Goal: Information Seeking & Learning: Learn about a topic

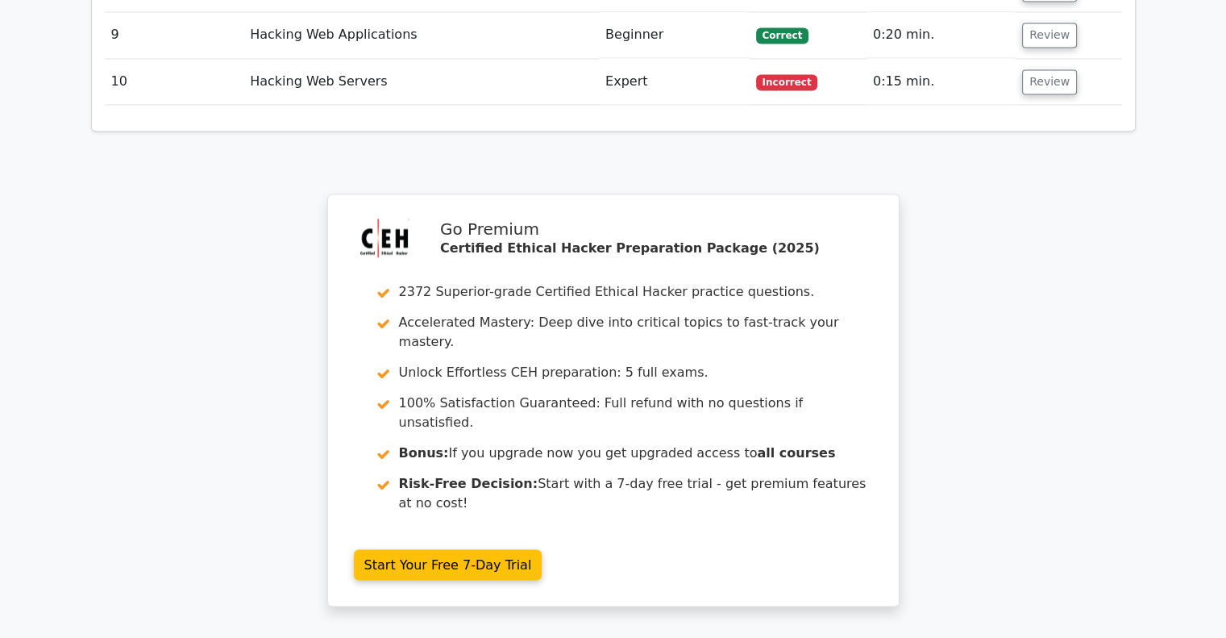
scroll to position [3025, 0]
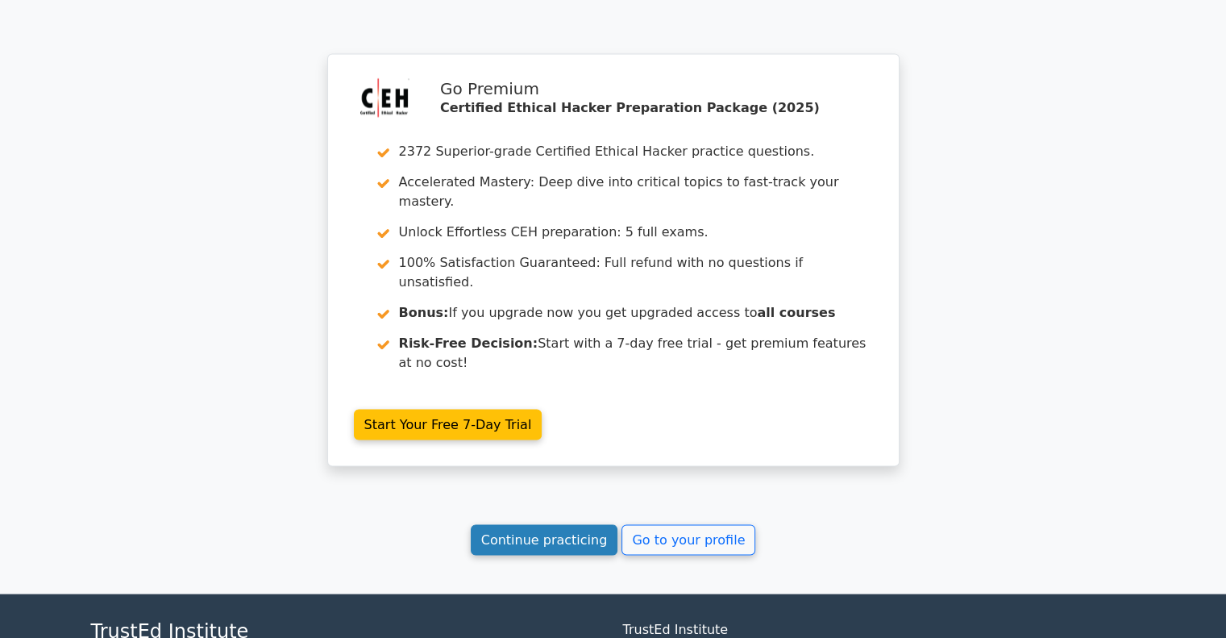
click at [561, 524] on link "Continue practicing" at bounding box center [545, 539] width 148 height 31
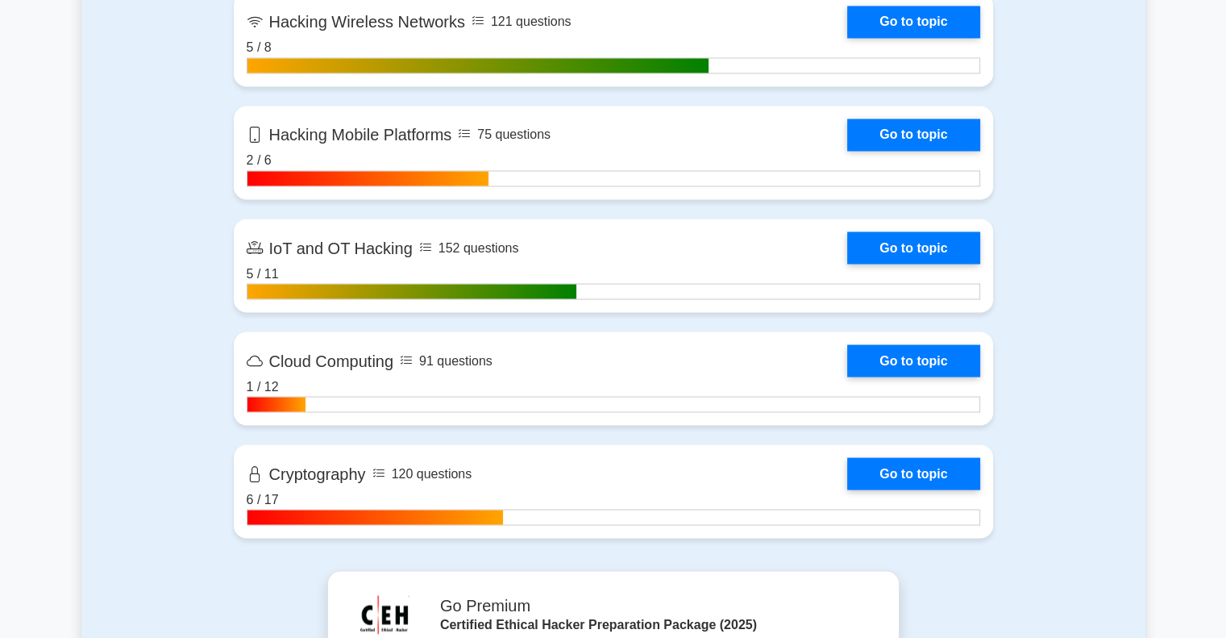
scroll to position [2903, 0]
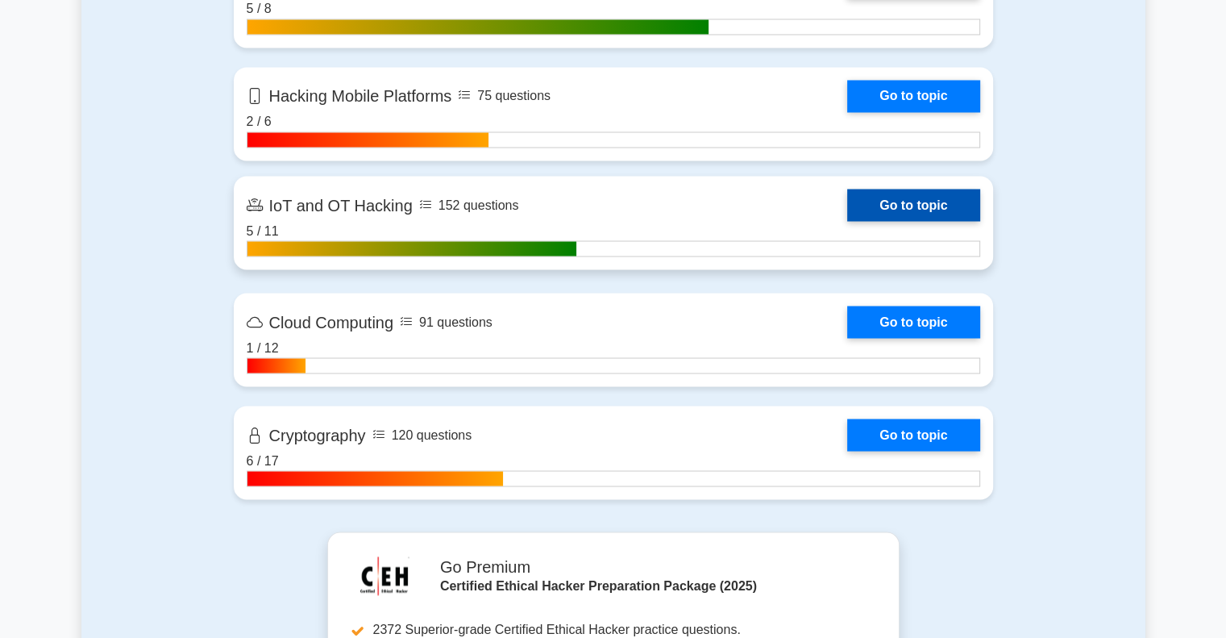
click at [976, 201] on link "Go to topic" at bounding box center [913, 205] width 132 height 32
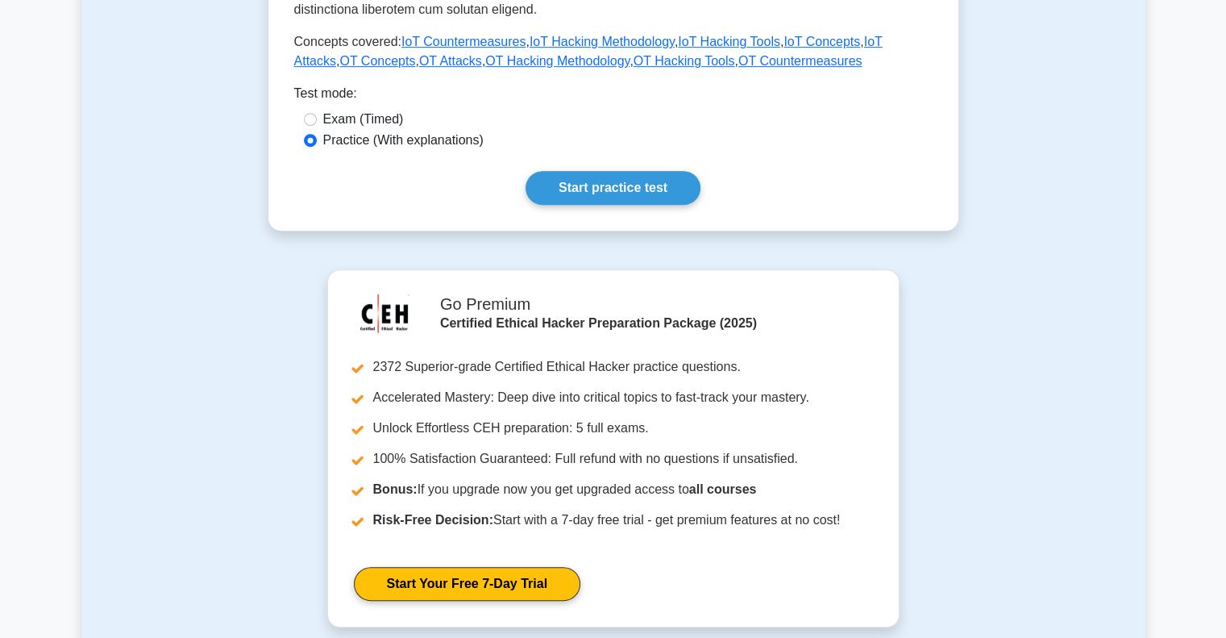
scroll to position [564, 0]
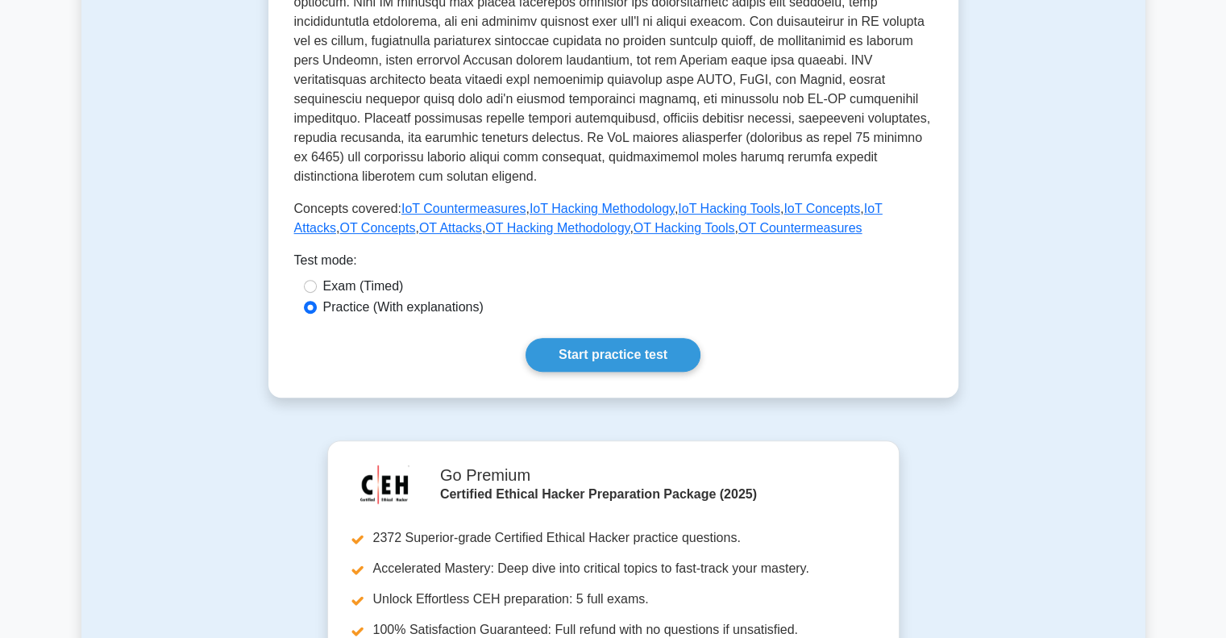
drag, startPoint x: 637, startPoint y: 335, endPoint x: 792, endPoint y: 356, distance: 156.1
click at [639, 338] on link "Start practice test" at bounding box center [613, 355] width 175 height 34
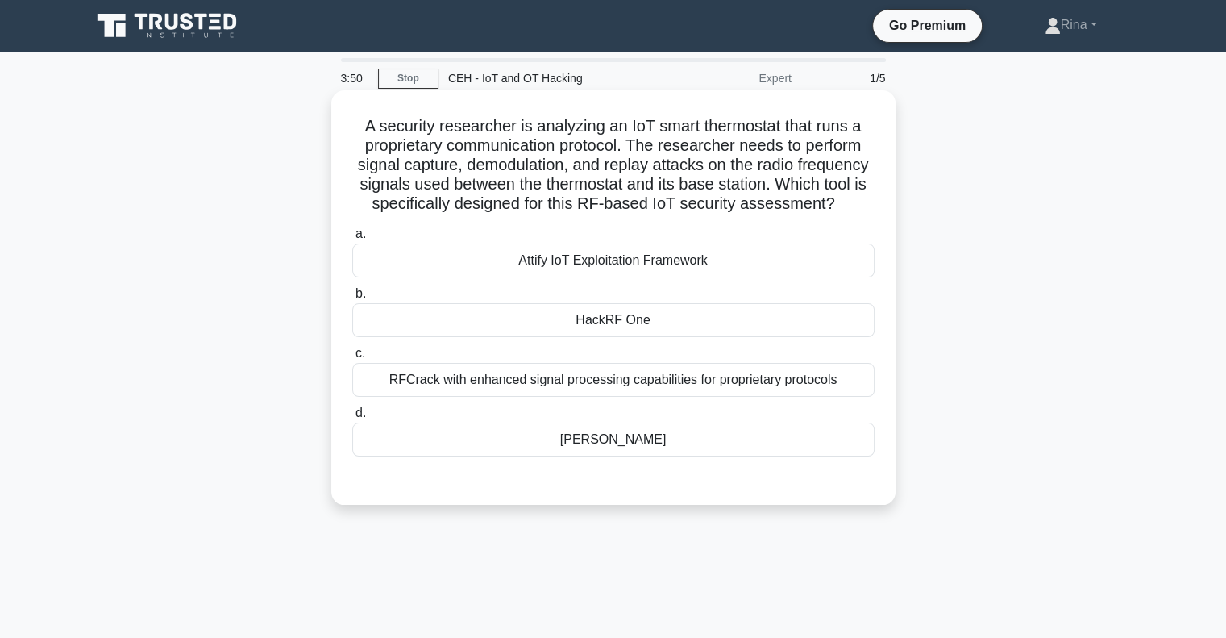
click at [677, 456] on div "Shodan IoT Scanner" at bounding box center [613, 439] width 522 height 34
click at [352, 418] on input "d. Shodan IoT Scanner" at bounding box center [352, 413] width 0 height 10
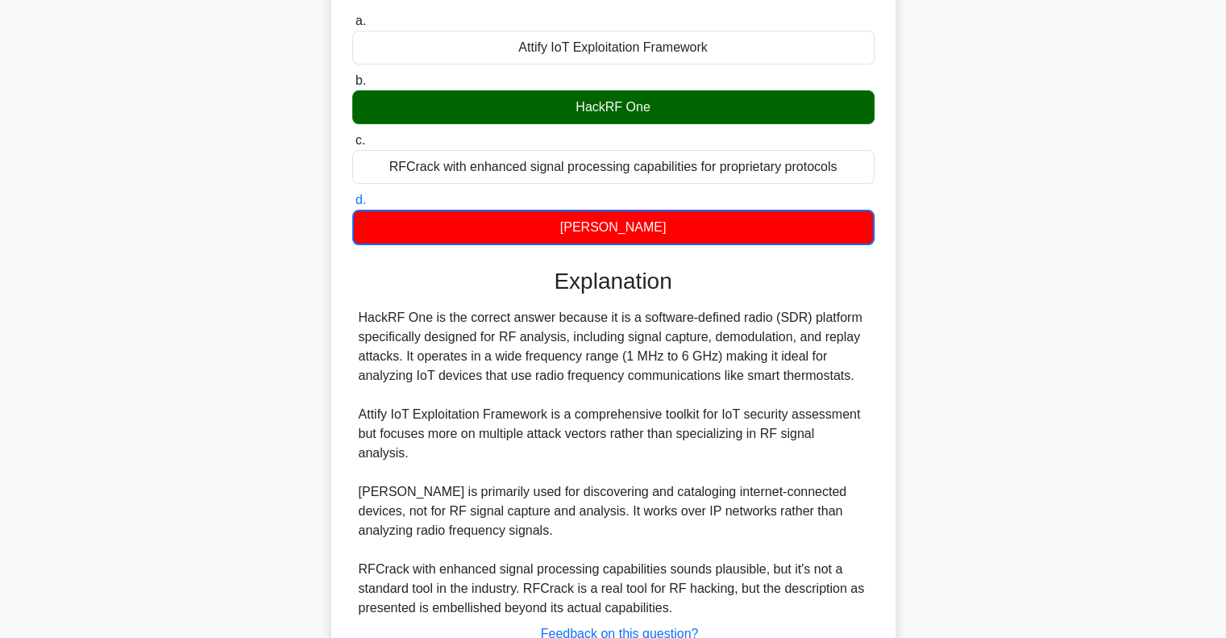
scroll to position [337, 0]
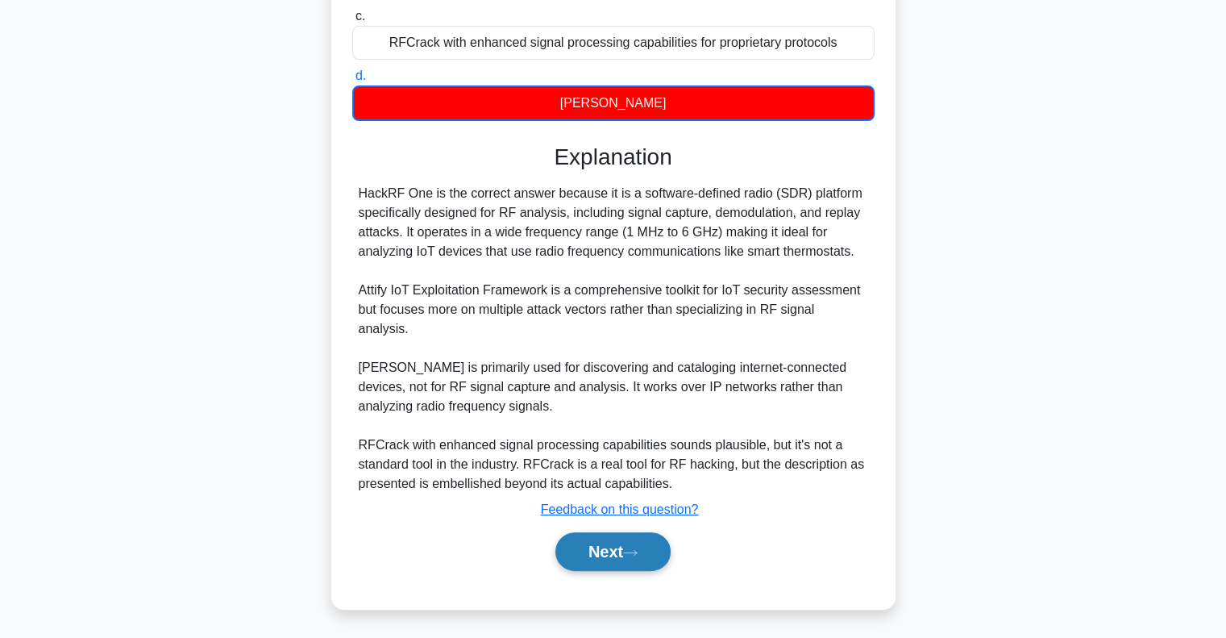
click at [658, 560] on button "Next" at bounding box center [613, 551] width 115 height 39
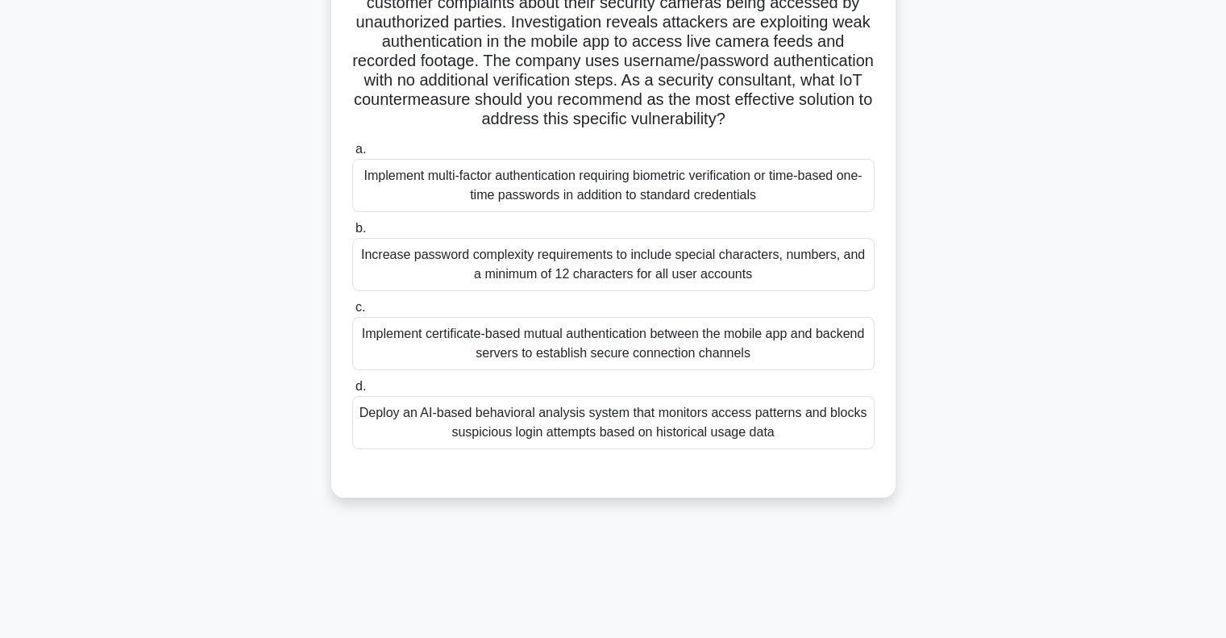
scroll to position [161, 0]
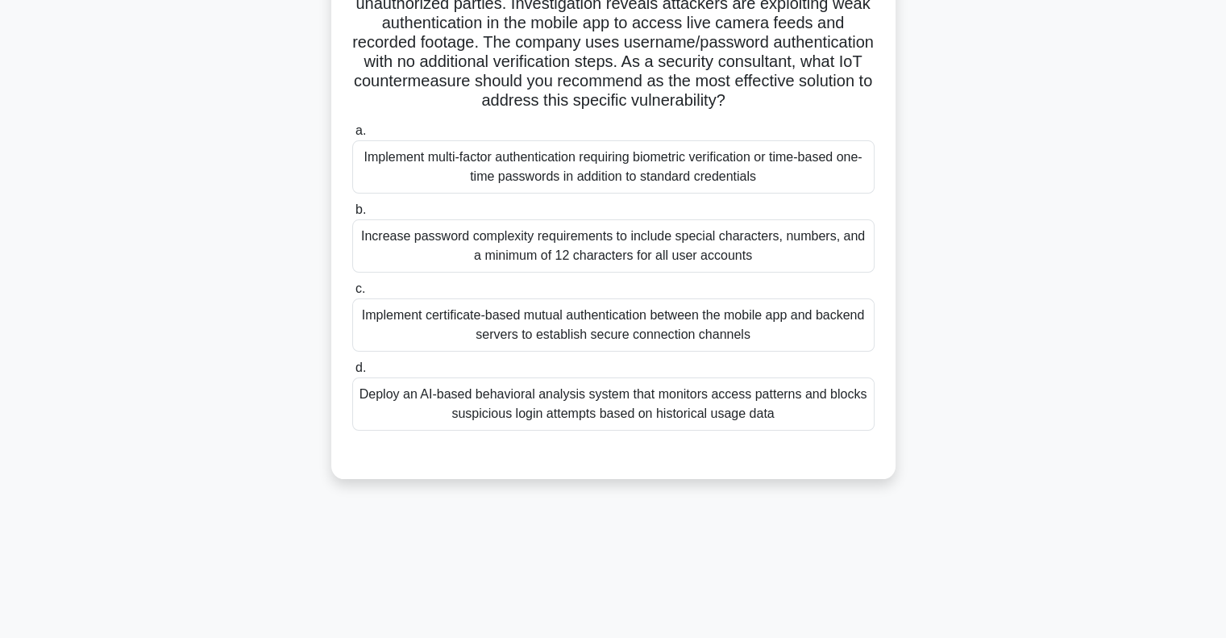
click at [706, 246] on div "Increase password complexity requirements to include special characters, number…" at bounding box center [613, 245] width 522 height 53
click at [352, 215] on input "b. Increase password complexity requirements to include special characters, num…" at bounding box center [352, 210] width 0 height 10
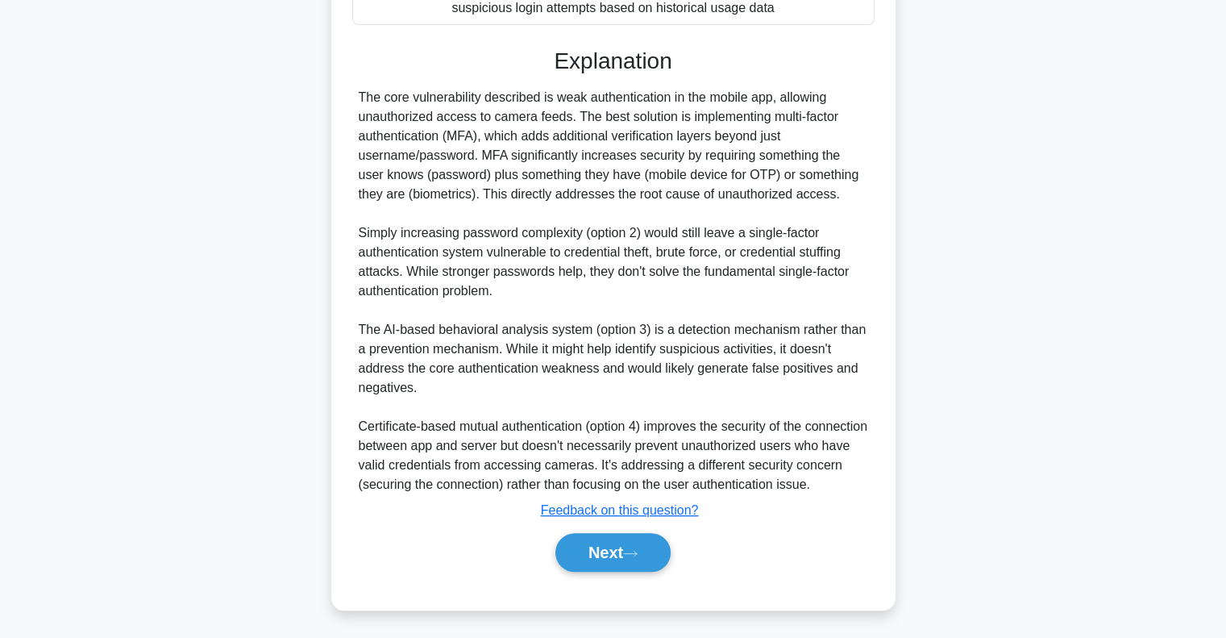
scroll to position [569, 0]
click at [651, 560] on button "Next" at bounding box center [613, 551] width 115 height 39
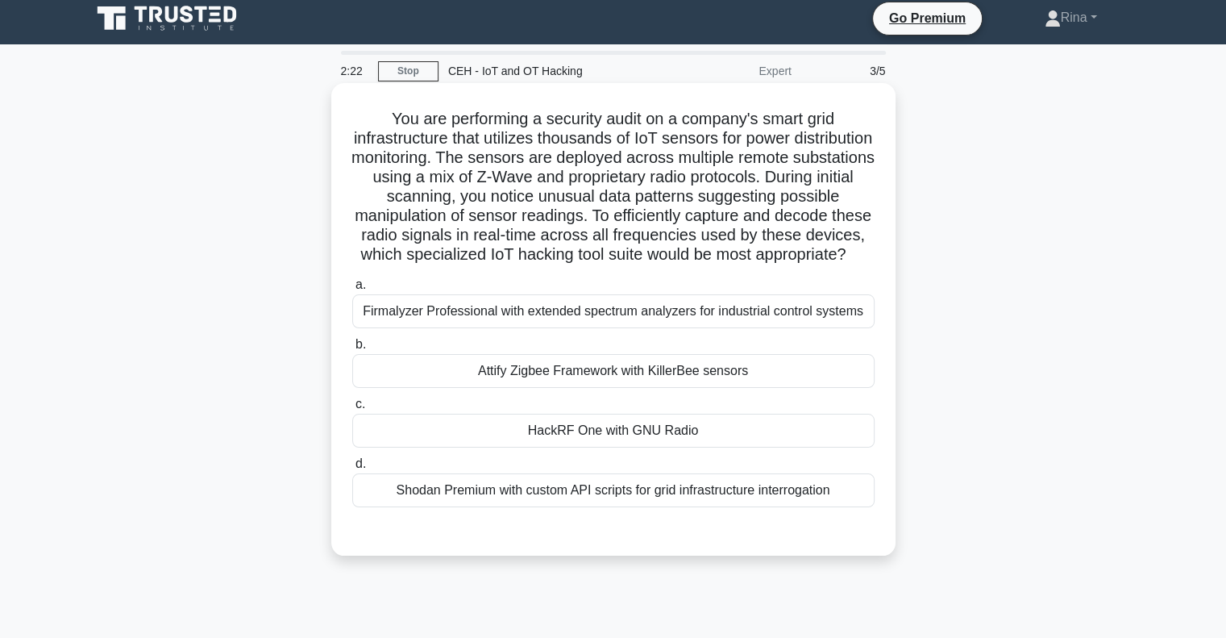
scroll to position [0, 0]
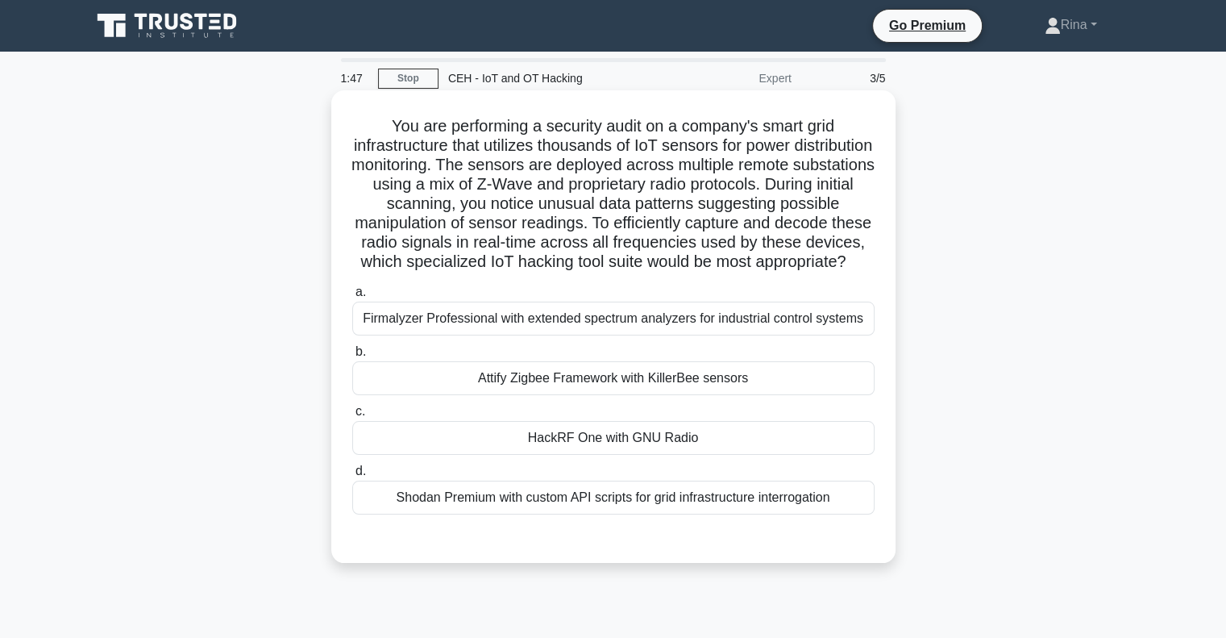
click at [635, 333] on div "Firmalyzer Professional with extended spectrum analyzers for industrial control…" at bounding box center [613, 319] width 522 height 34
click at [352, 298] on input "a. Firmalyzer Professional with extended spectrum analyzers for industrial cont…" at bounding box center [352, 292] width 0 height 10
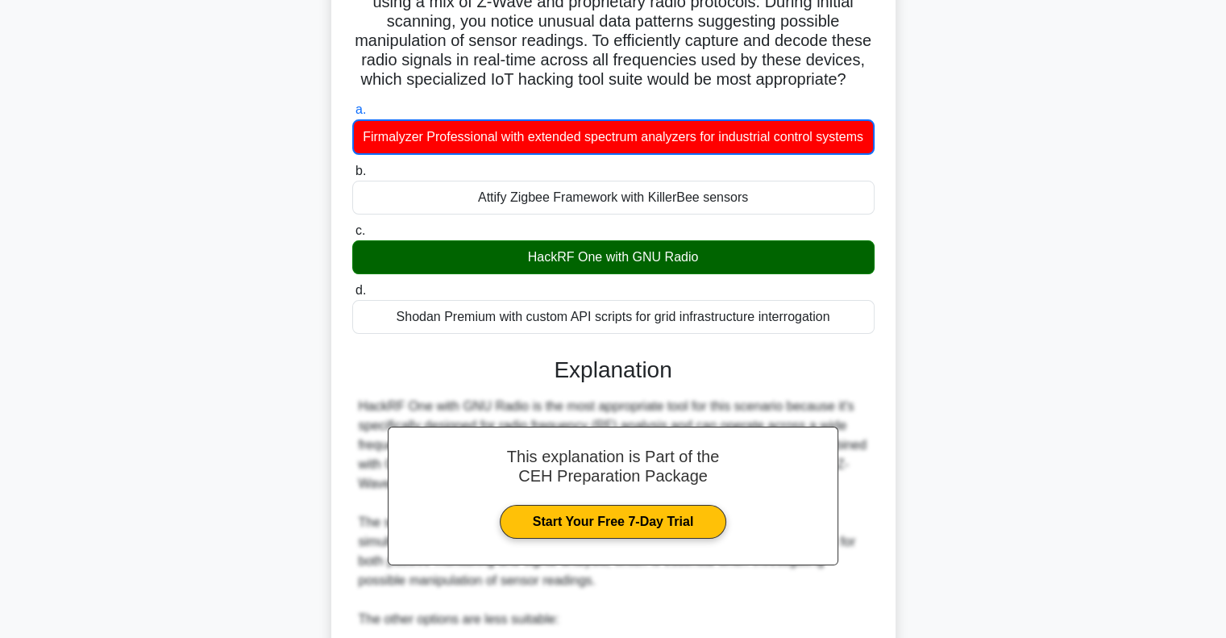
scroll to position [484, 0]
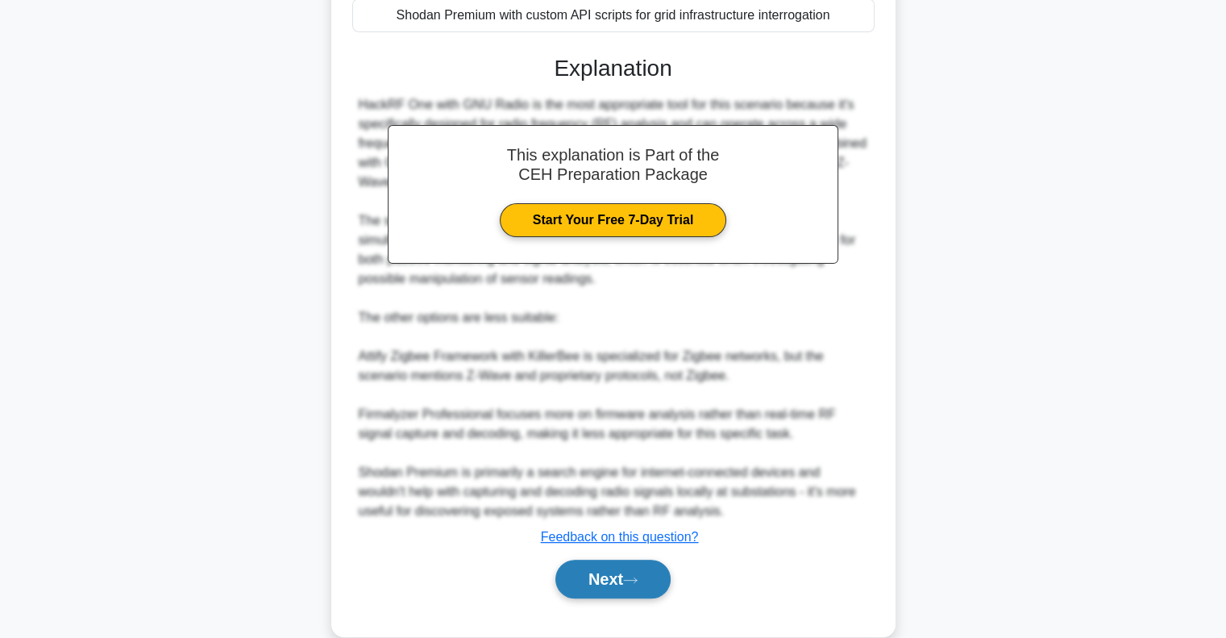
click at [638, 585] on icon at bounding box center [630, 580] width 15 height 9
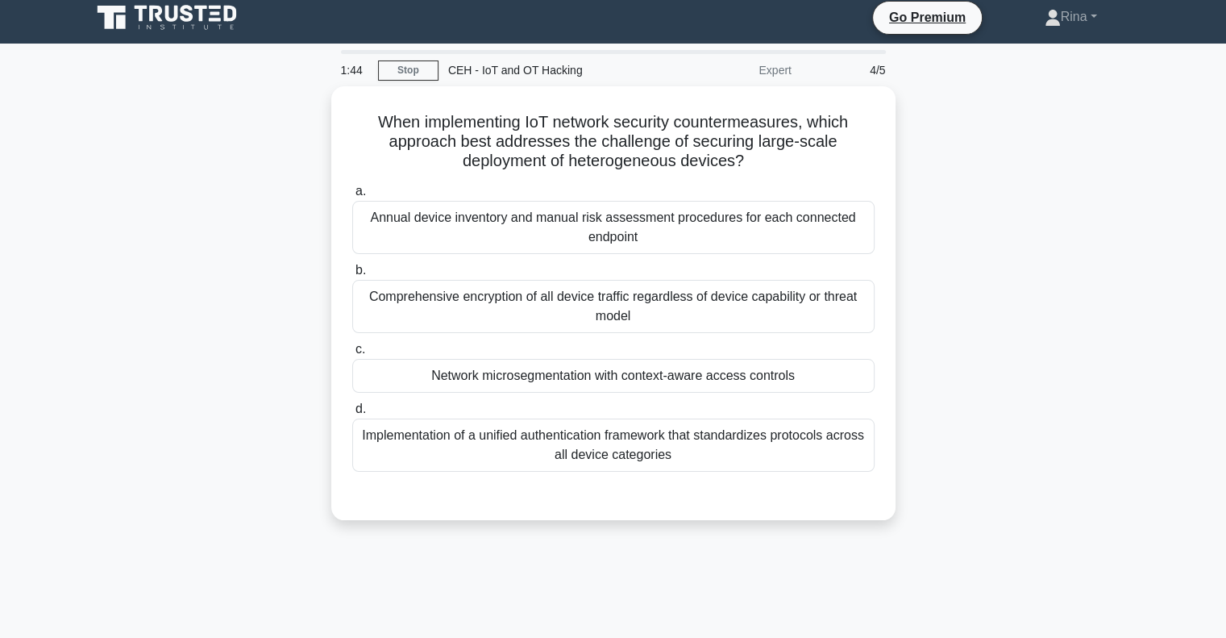
scroll to position [0, 0]
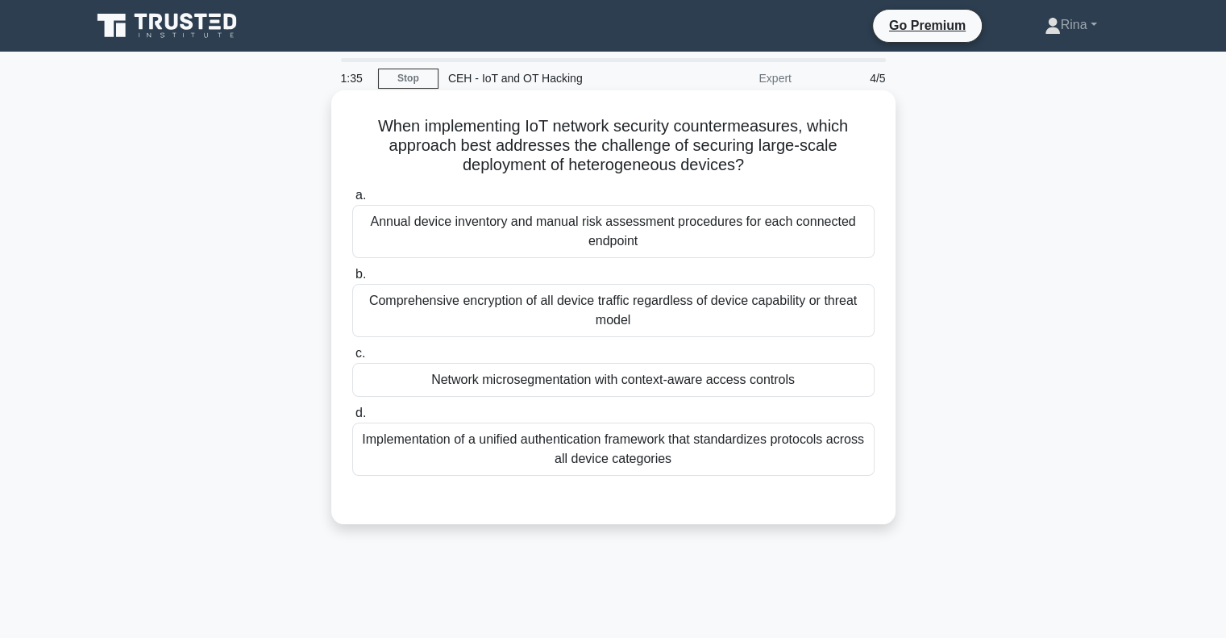
click at [761, 399] on div "a. Annual device inventory and manual risk assessment procedures for each conne…" at bounding box center [614, 330] width 542 height 297
click at [788, 392] on div "Network microsegmentation with context-aware access controls" at bounding box center [613, 380] width 522 height 34
click at [352, 359] on input "c. Network microsegmentation with context-aware access controls" at bounding box center [352, 353] width 0 height 10
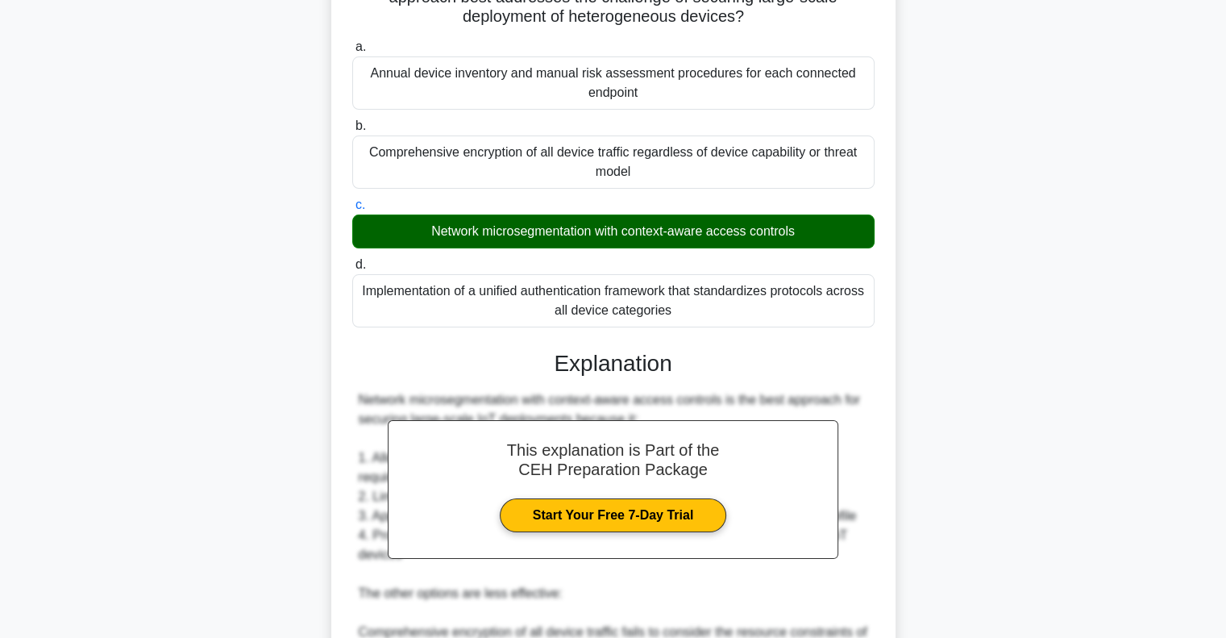
scroll to position [484, 0]
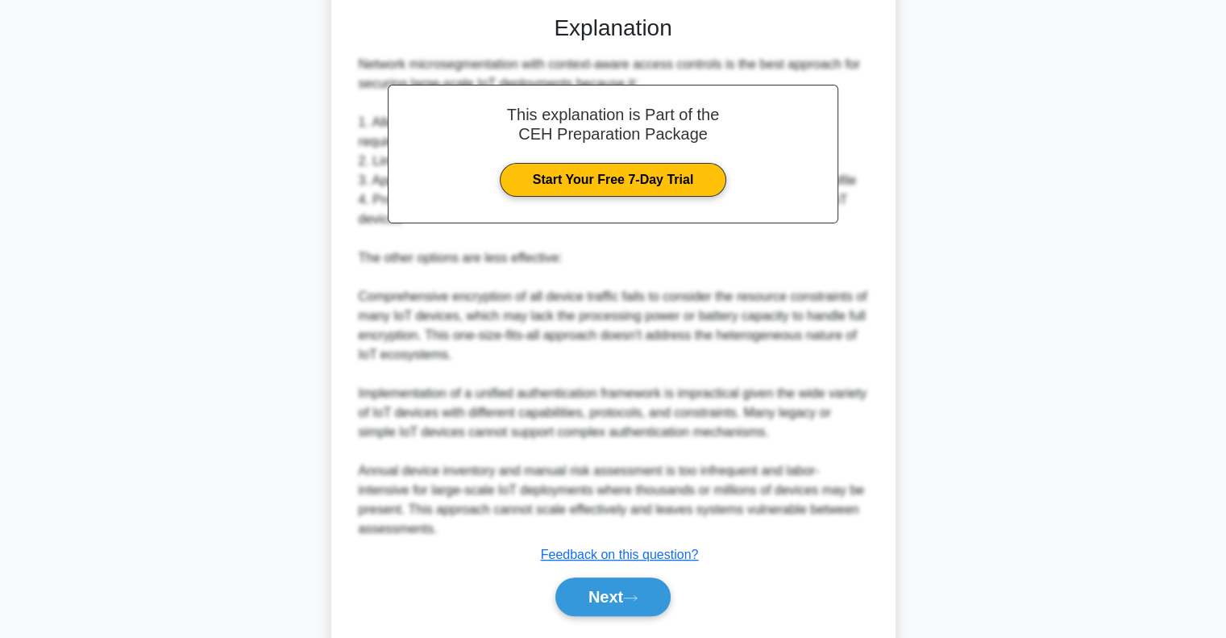
drag, startPoint x: 614, startPoint y: 604, endPoint x: 690, endPoint y: 606, distance: 76.6
click at [614, 606] on button "Next" at bounding box center [613, 596] width 115 height 39
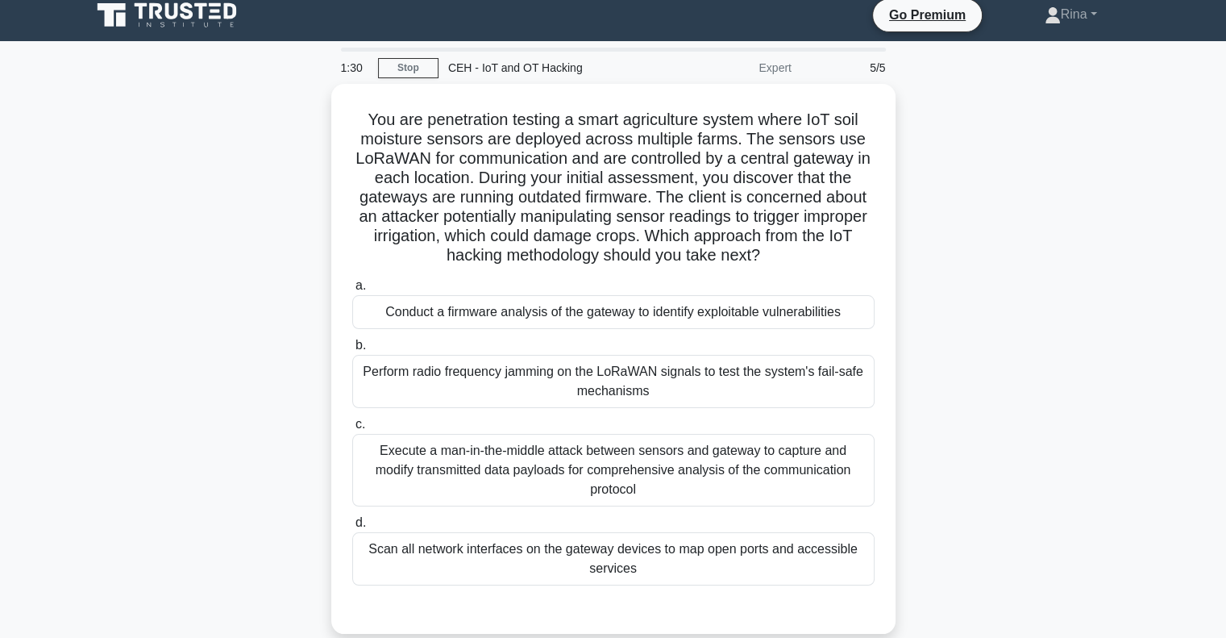
scroll to position [0, 0]
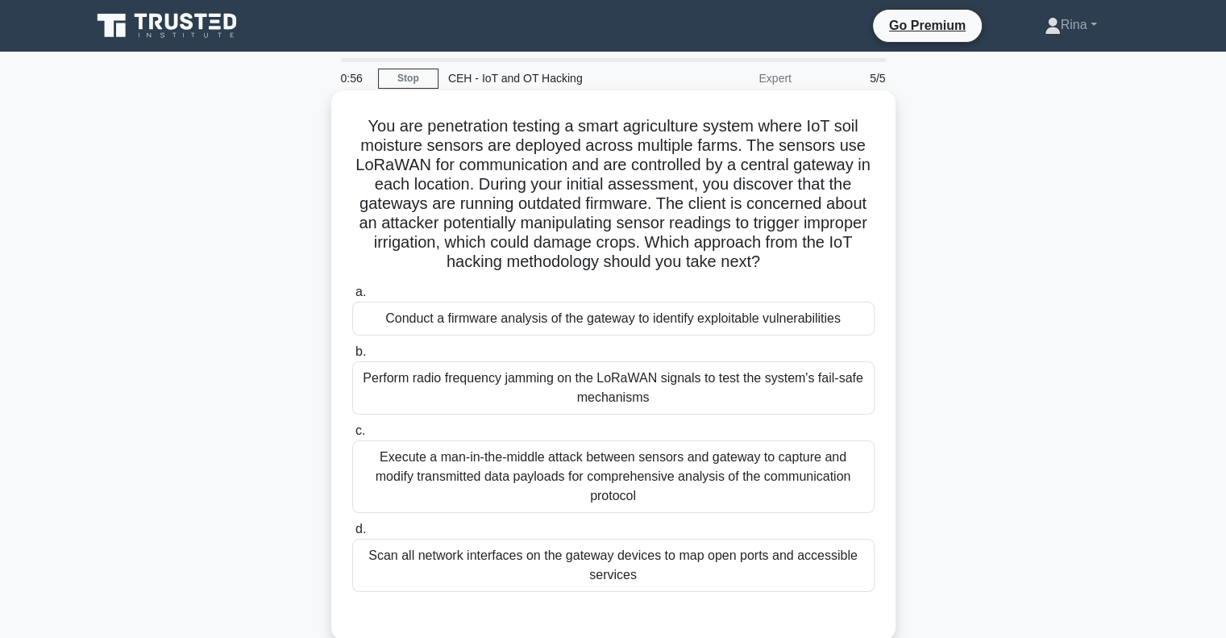
click at [776, 550] on div "Scan all network interfaces on the gateway devices to map open ports and access…" at bounding box center [613, 565] width 522 height 53
click at [352, 535] on input "d. Scan all network interfaces on the gateway devices to map open ports and acc…" at bounding box center [352, 529] width 0 height 10
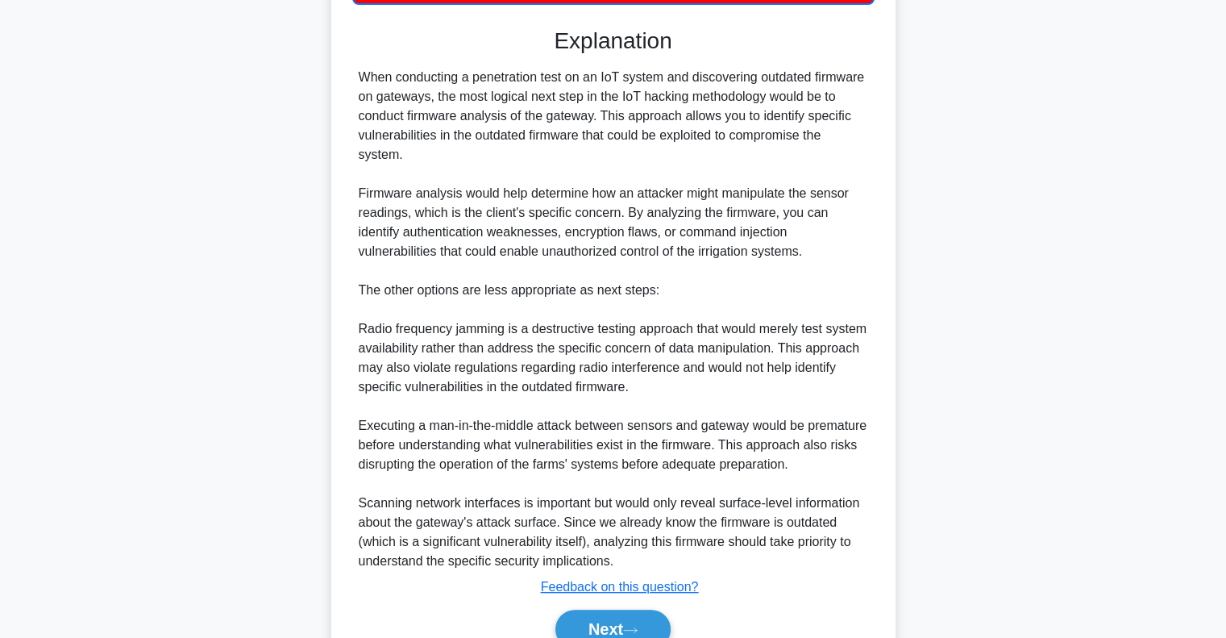
scroll to position [647, 0]
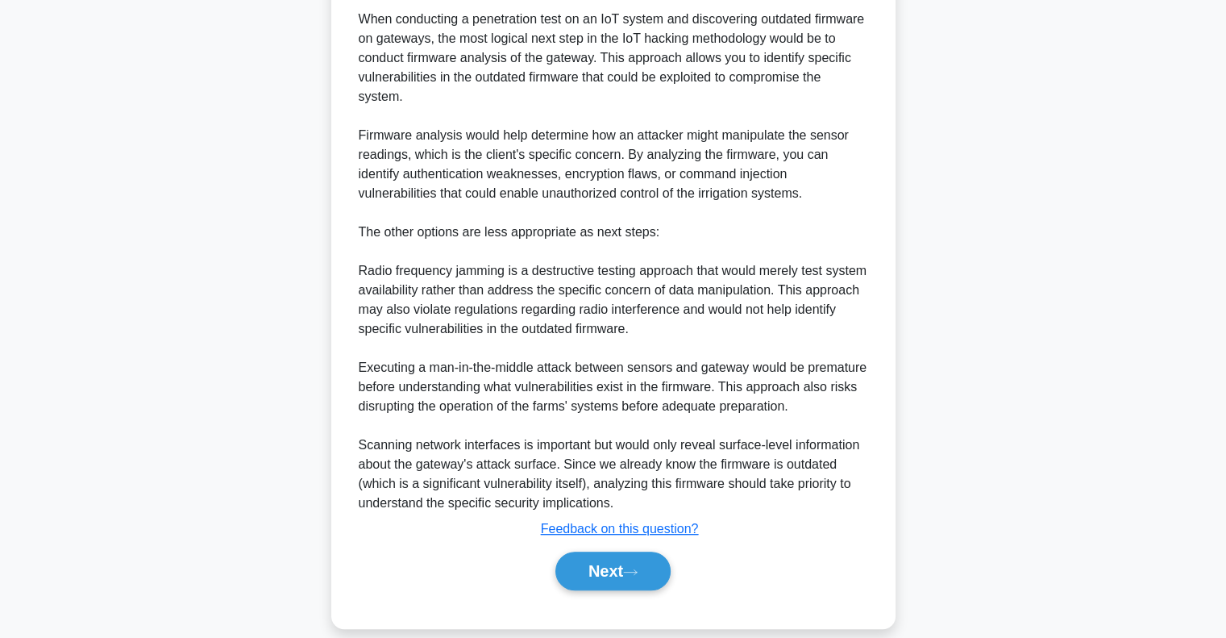
drag, startPoint x: 618, startPoint y: 564, endPoint x: 680, endPoint y: 553, distance: 63.0
click at [619, 564] on button "Next" at bounding box center [613, 571] width 115 height 39
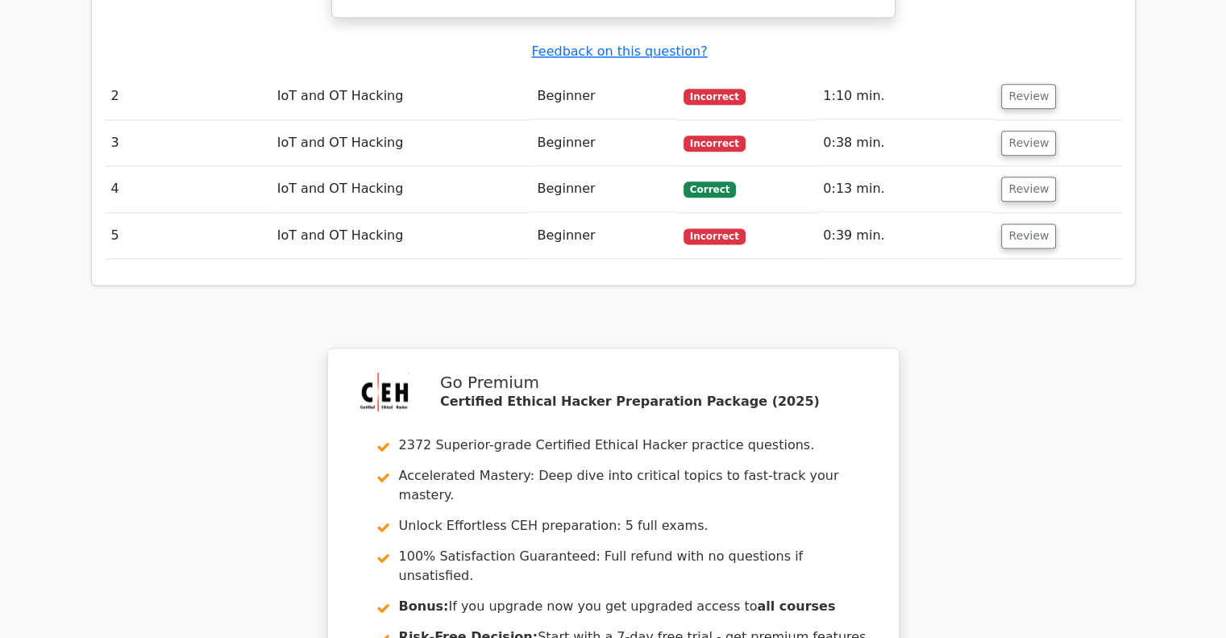
scroll to position [2377, 0]
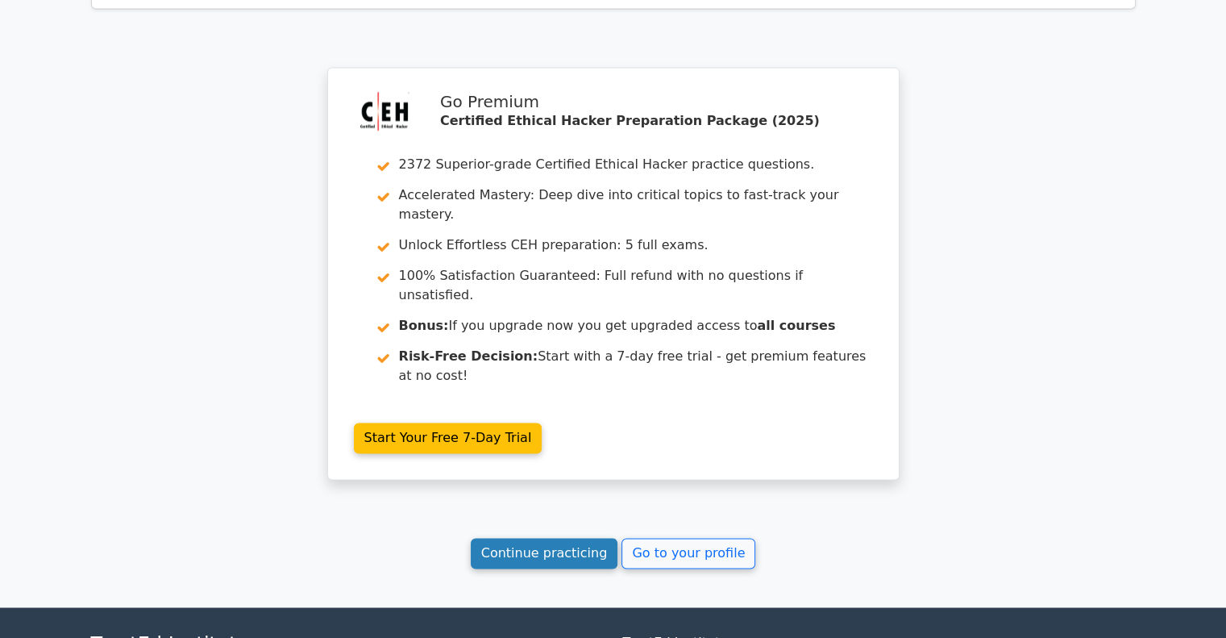
drag, startPoint x: 584, startPoint y: 393, endPoint x: 601, endPoint y: 393, distance: 17.7
click at [584, 538] on link "Continue practicing" at bounding box center [545, 553] width 148 height 31
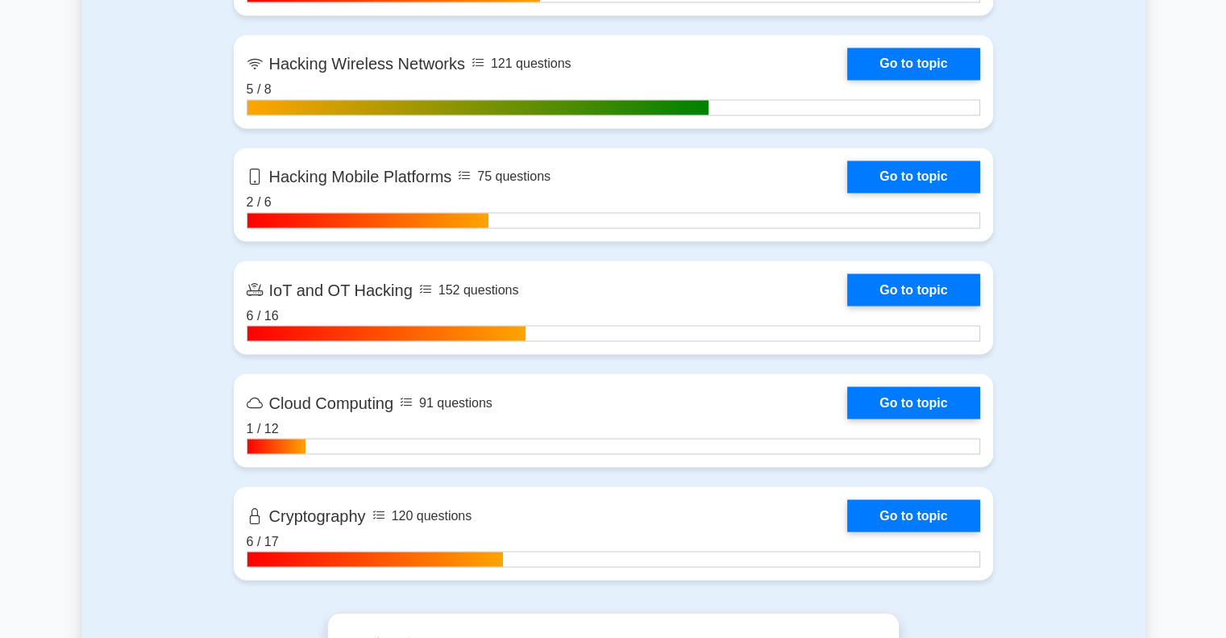
scroll to position [2903, 0]
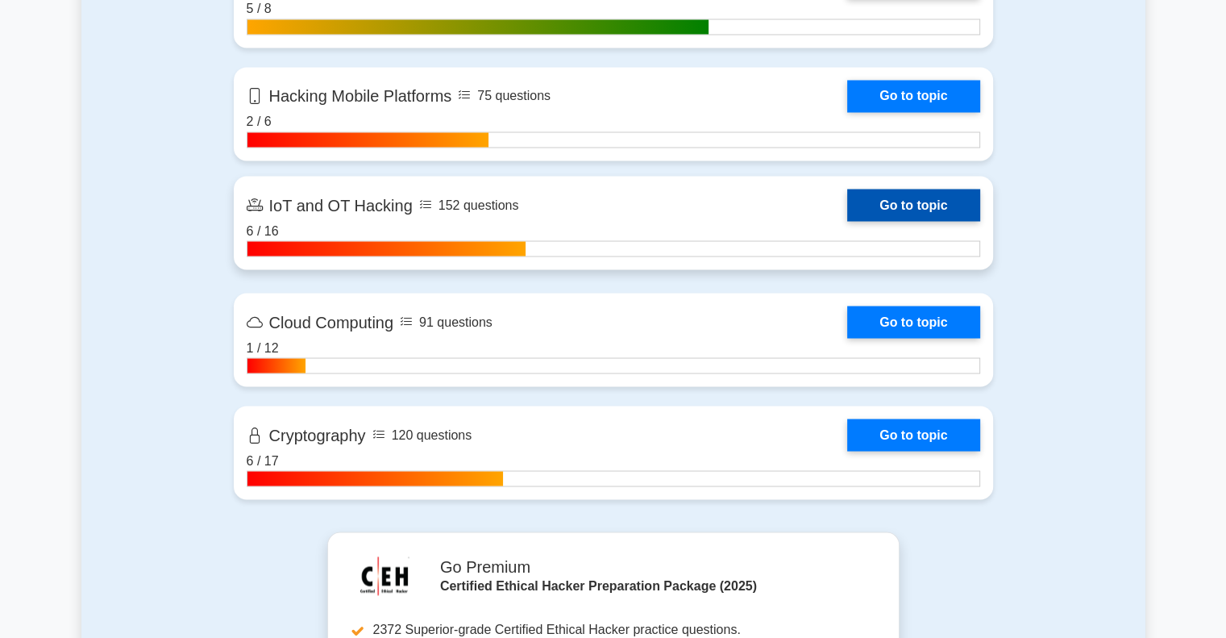
click at [935, 210] on link "Go to topic" at bounding box center [913, 205] width 132 height 32
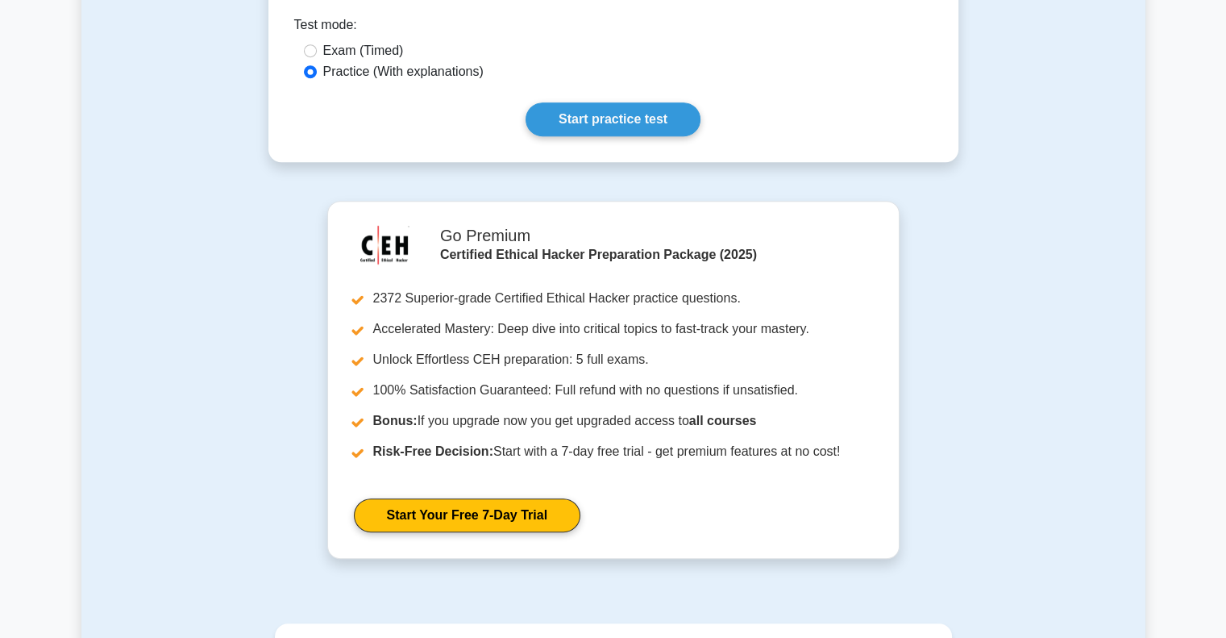
scroll to position [806, 0]
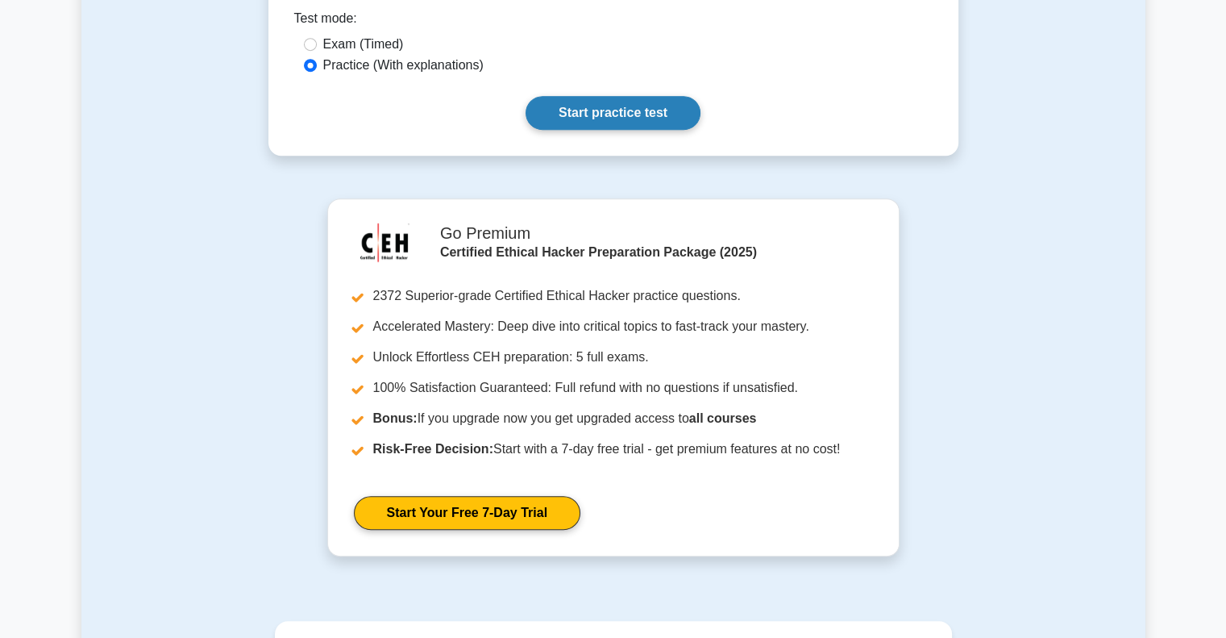
click at [676, 96] on link "Start practice test" at bounding box center [613, 113] width 175 height 34
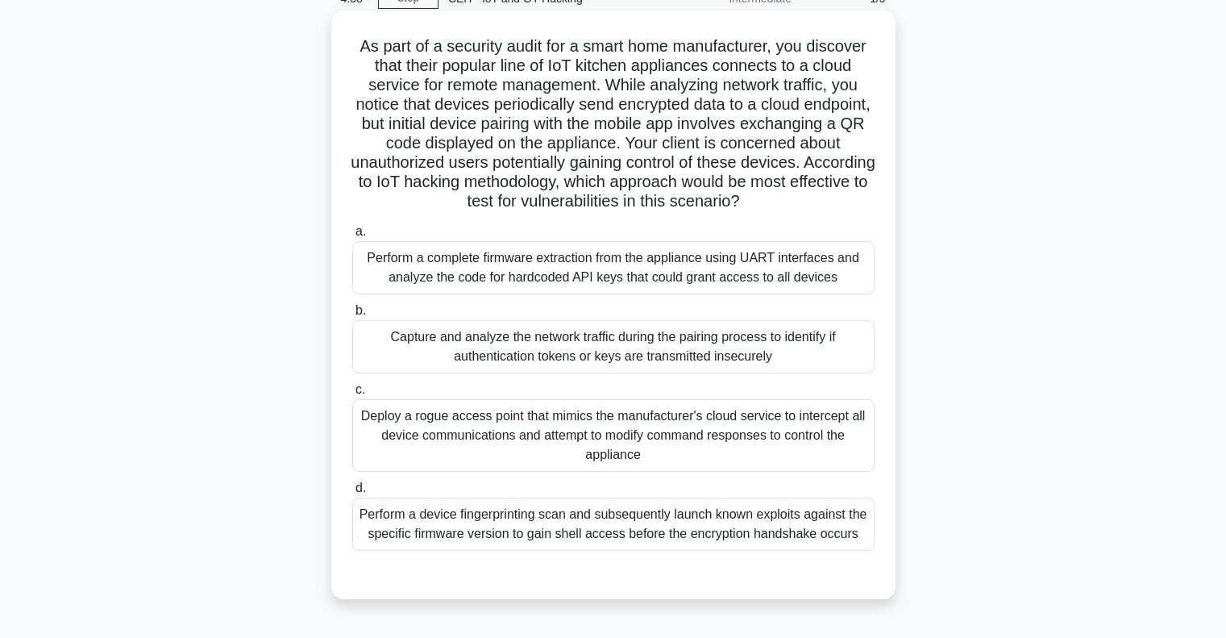
scroll to position [81, 0]
click at [790, 349] on div "Capture and analyze the network traffic during the pairing process to identify …" at bounding box center [613, 345] width 522 height 53
click at [352, 315] on input "b. Capture and analyze the network traffic during the pairing process to identi…" at bounding box center [352, 310] width 0 height 10
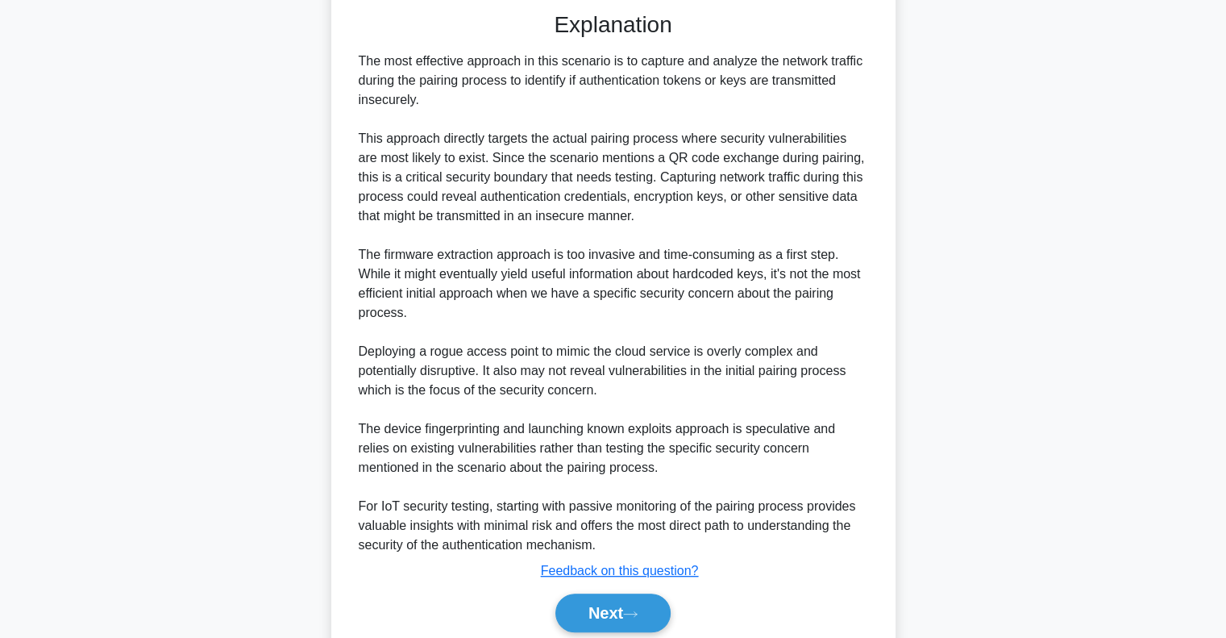
scroll to position [703, 0]
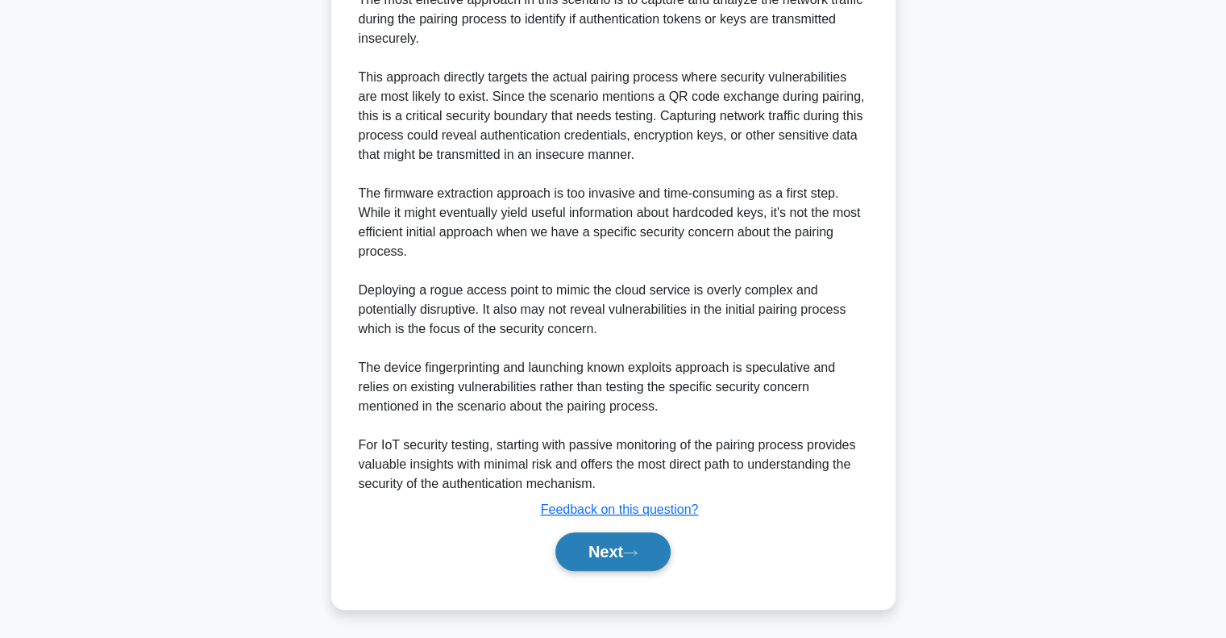
drag, startPoint x: 635, startPoint y: 560, endPoint x: 647, endPoint y: 557, distance: 12.5
click at [636, 560] on button "Next" at bounding box center [613, 551] width 115 height 39
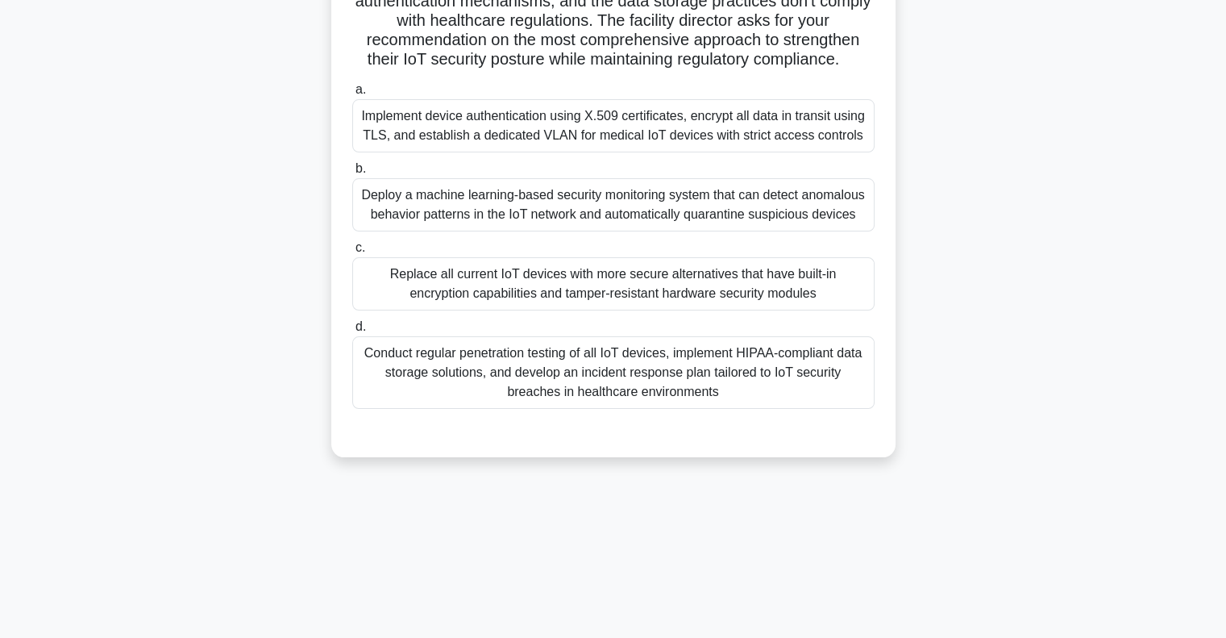
scroll to position [233, 0]
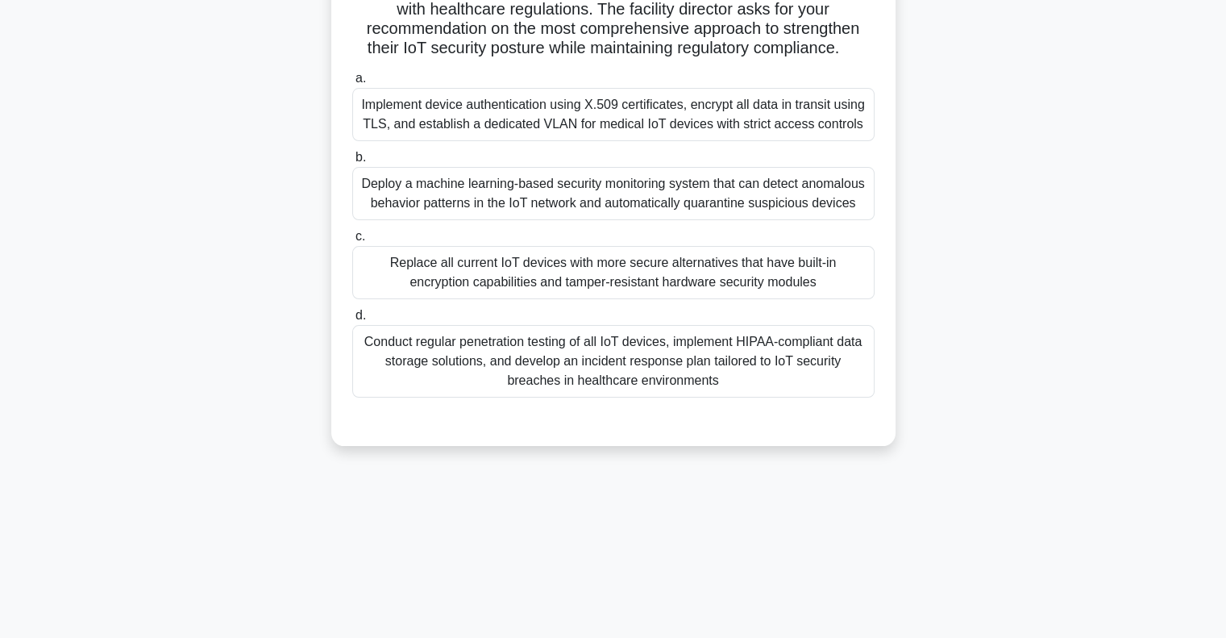
click at [804, 355] on div "Conduct regular penetration testing of all IoT devices, implement HIPAA-complia…" at bounding box center [613, 361] width 522 height 73
click at [352, 321] on input "d. Conduct regular penetration testing of all IoT devices, implement HIPAA-comp…" at bounding box center [352, 315] width 0 height 10
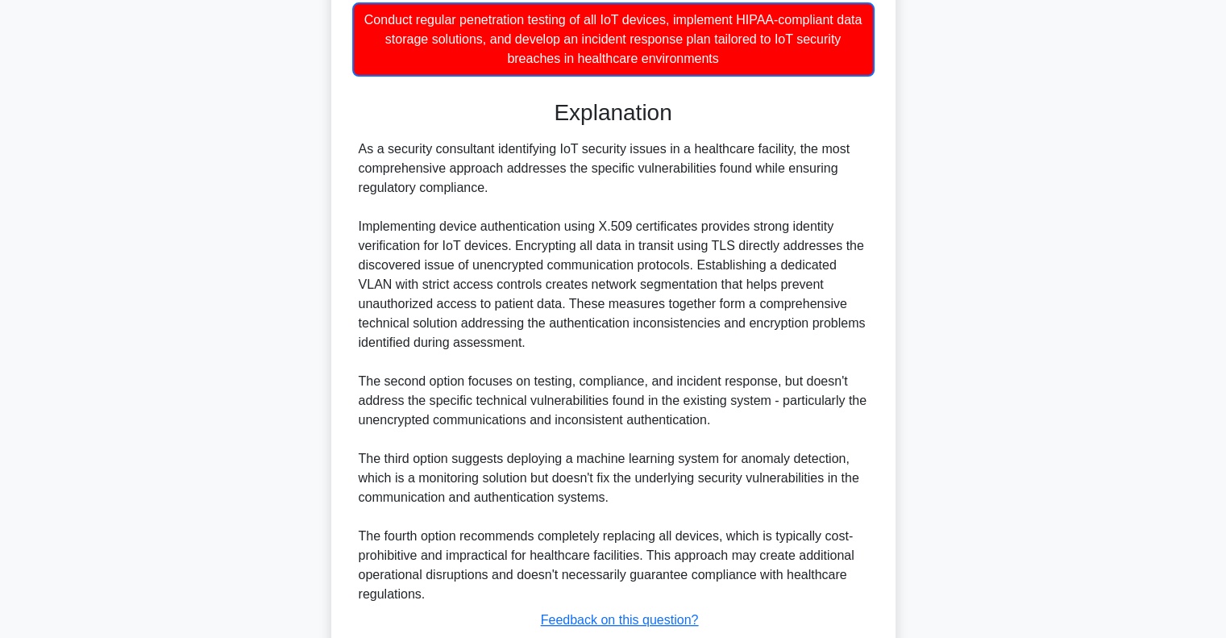
scroll to position [685, 0]
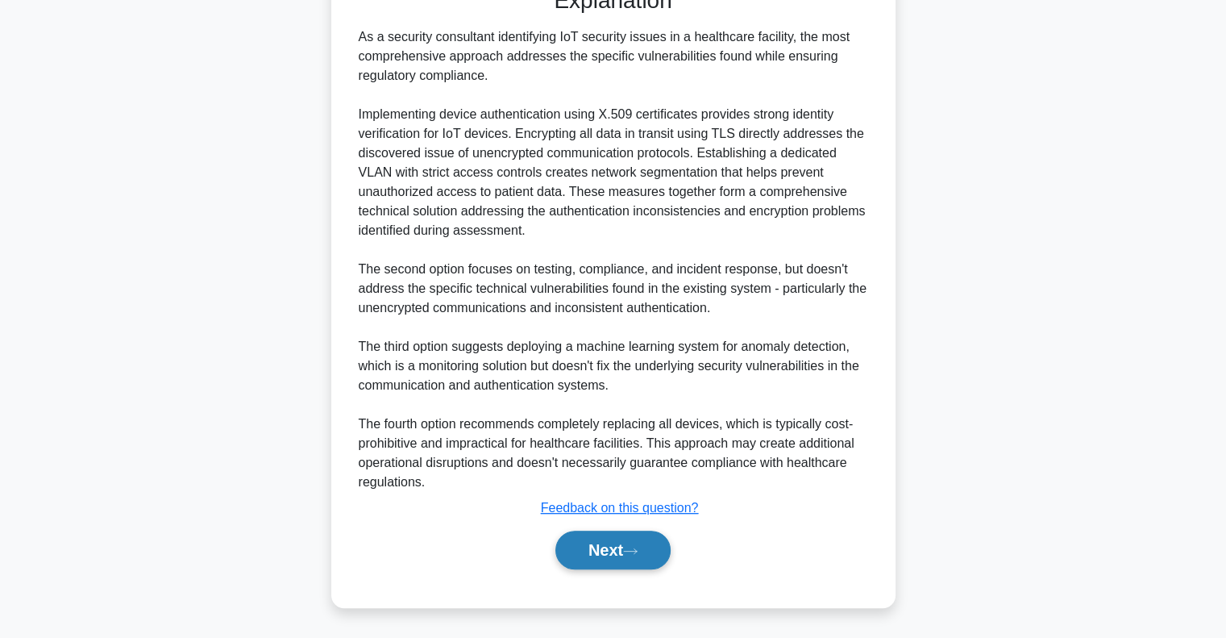
click at [610, 560] on button "Next" at bounding box center [613, 550] width 115 height 39
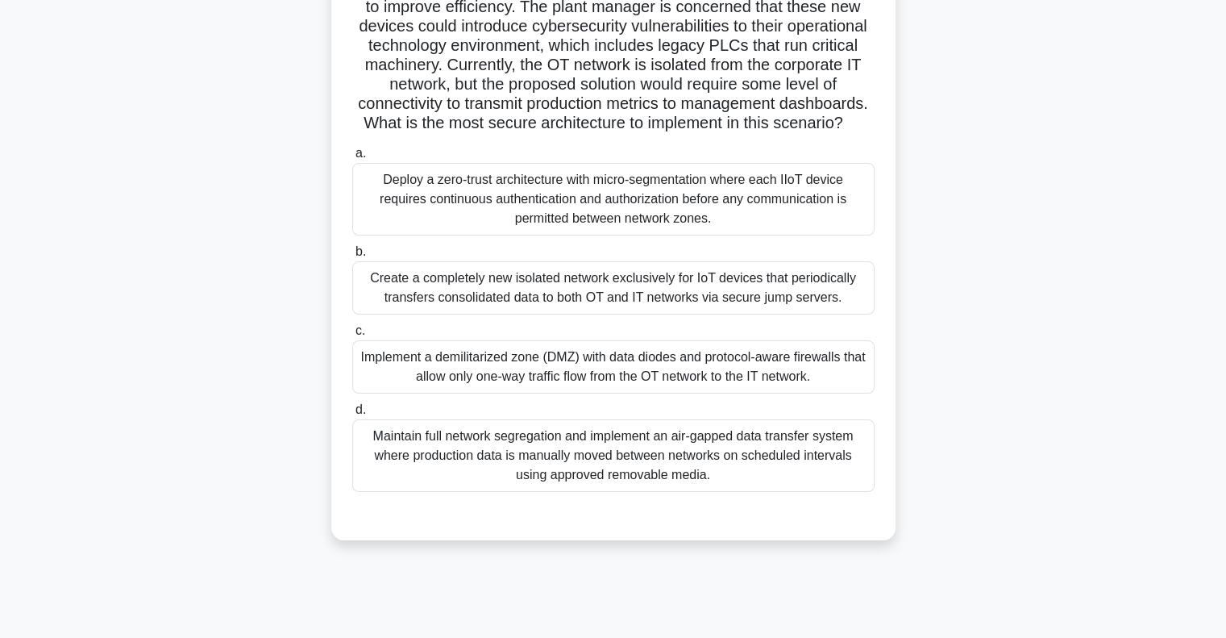
scroll to position [161, 0]
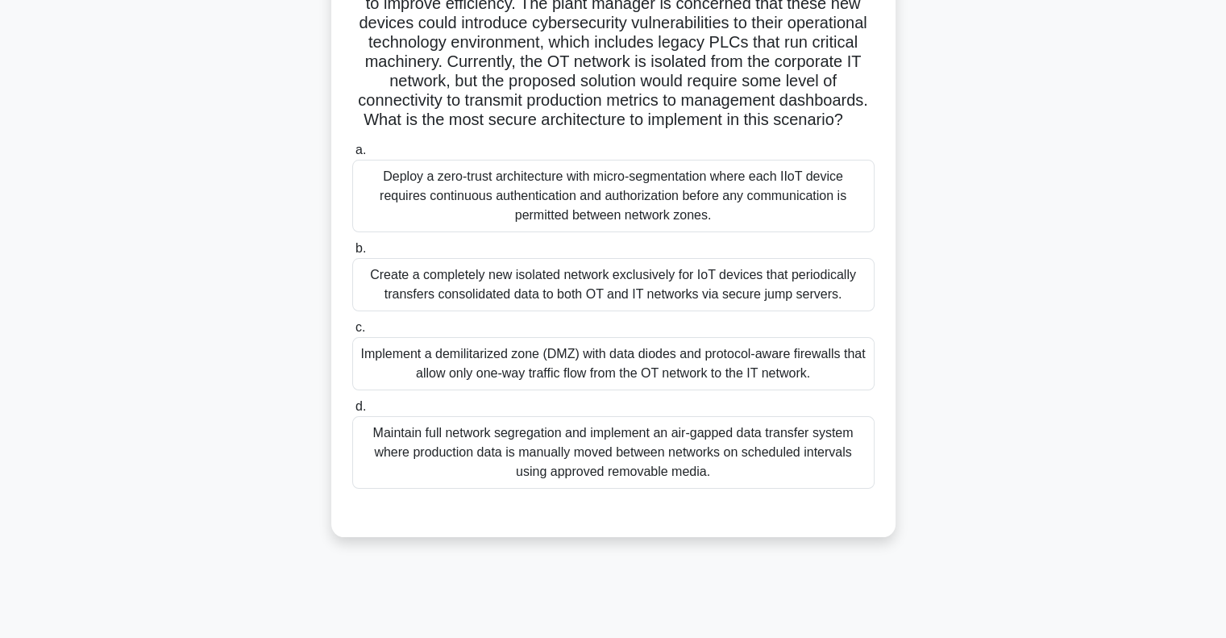
click at [623, 366] on div "Implement a demilitarized zone (DMZ) with data diodes and protocol-aware firewa…" at bounding box center [613, 363] width 522 height 53
click at [352, 333] on input "c. Implement a demilitarized zone (DMZ) with data diodes and protocol-aware fir…" at bounding box center [352, 328] width 0 height 10
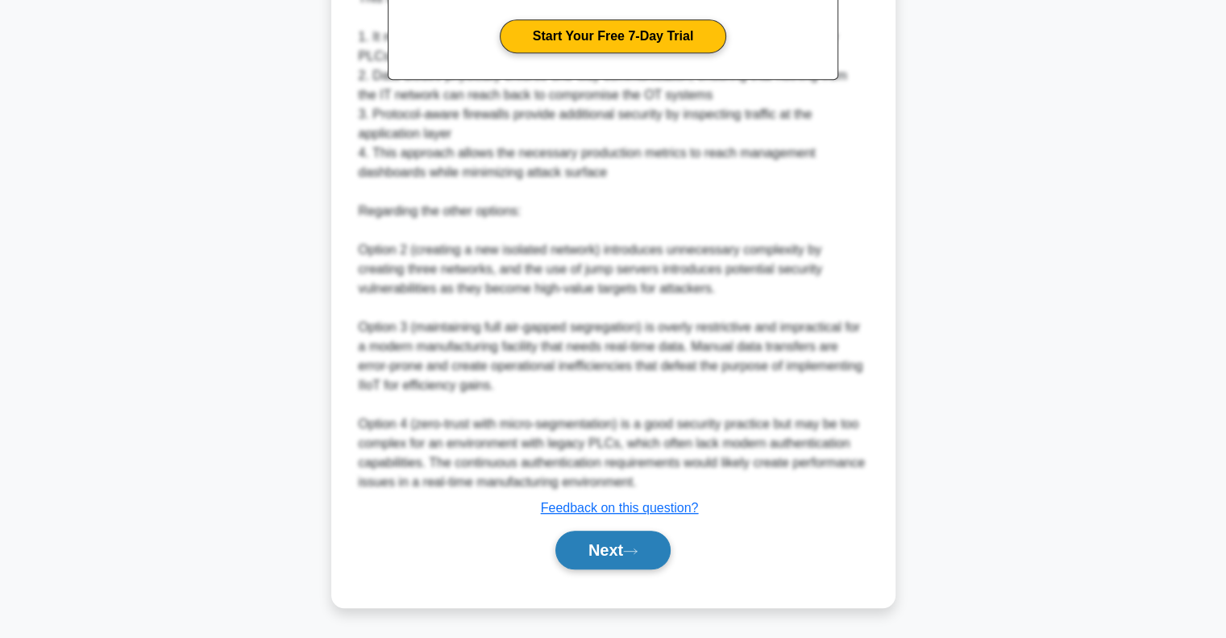
scroll to position [819, 0]
click at [624, 552] on button "Next" at bounding box center [613, 550] width 115 height 39
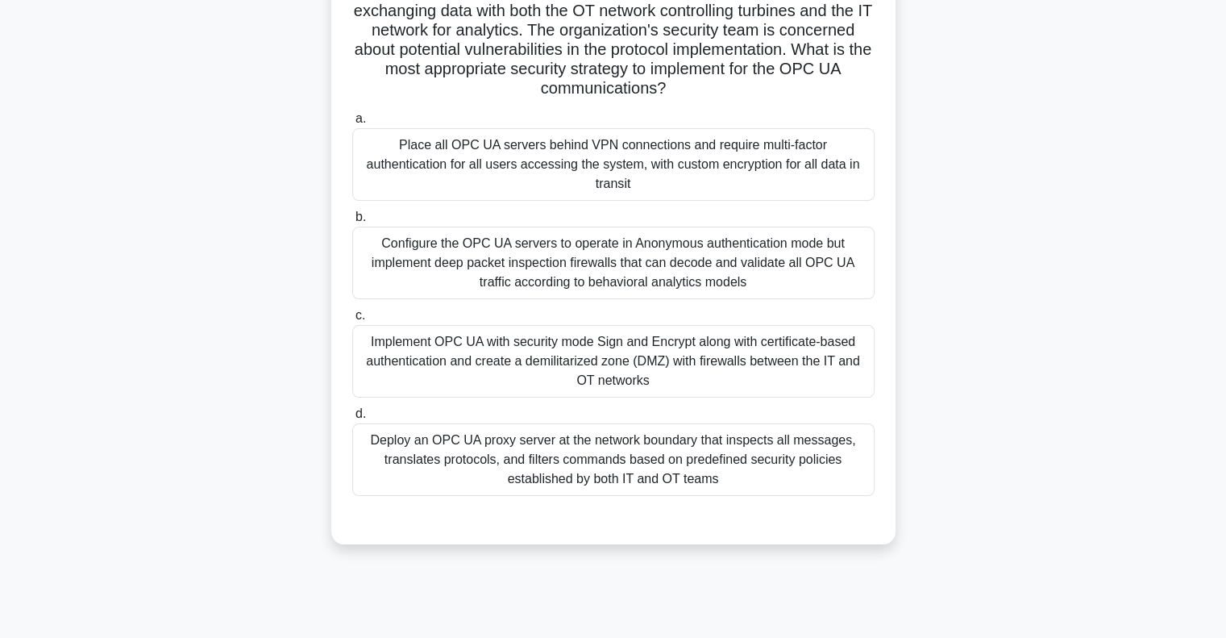
scroll to position [233, 0]
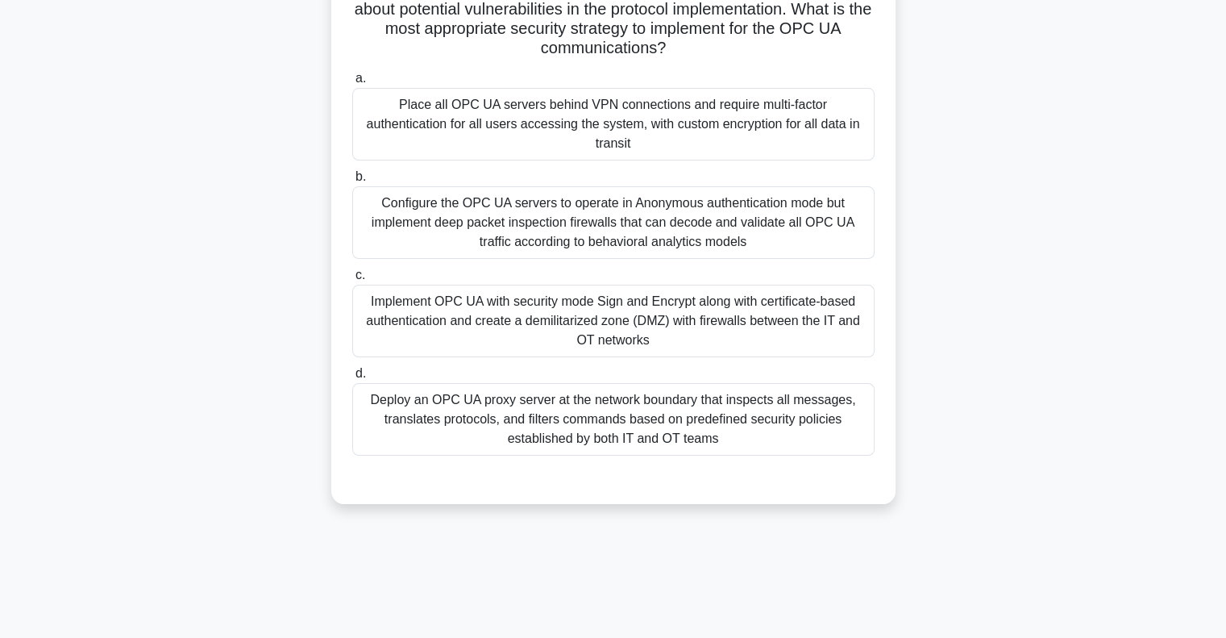
click at [771, 314] on div "Implement OPC UA with security mode Sign and Encrypt along with certificate-bas…" at bounding box center [613, 321] width 522 height 73
click at [352, 281] on input "c. Implement OPC UA with security mode Sign and Encrypt along with certificate-…" at bounding box center [352, 275] width 0 height 10
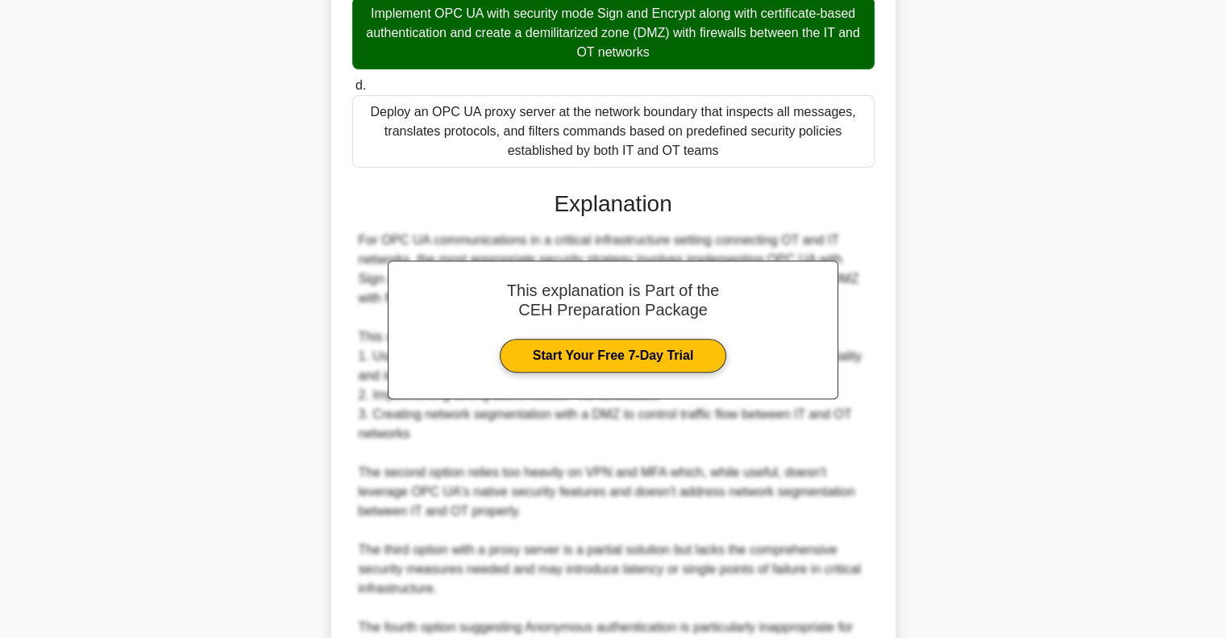
scroll to position [703, 0]
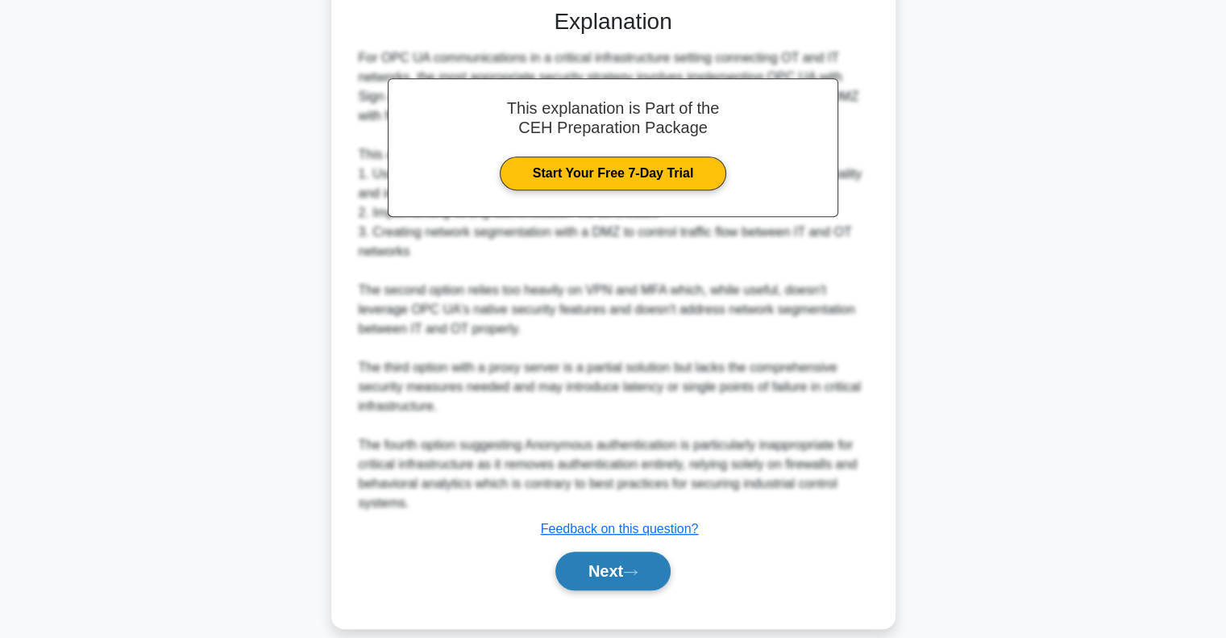
click at [638, 568] on icon at bounding box center [630, 572] width 15 height 9
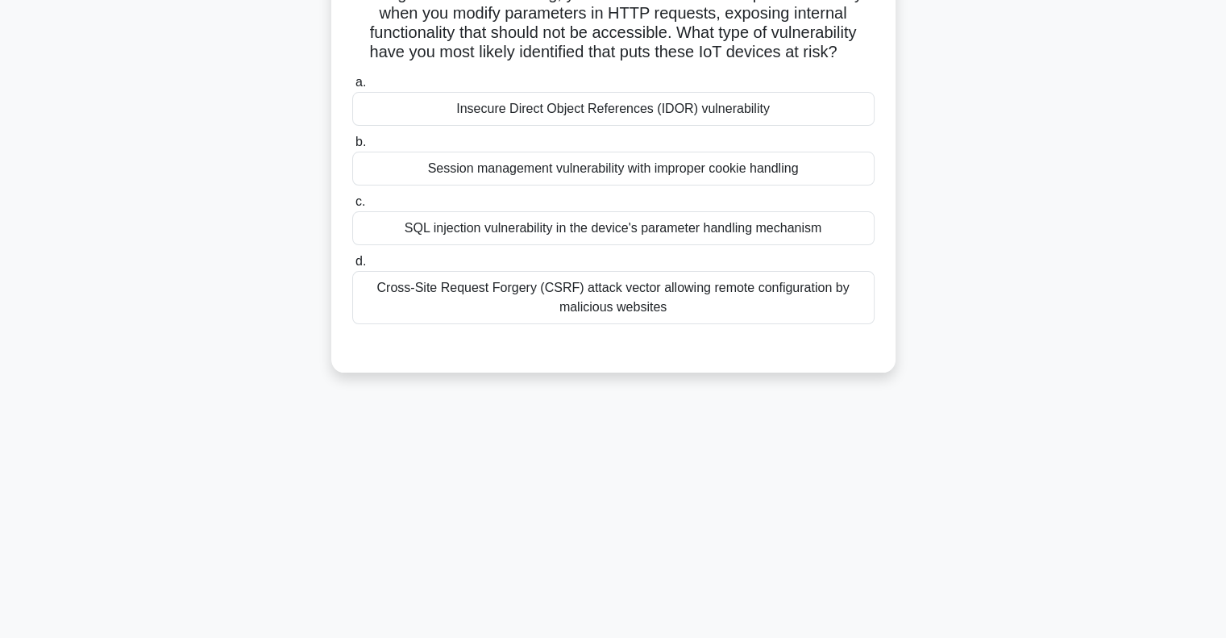
scroll to position [0, 0]
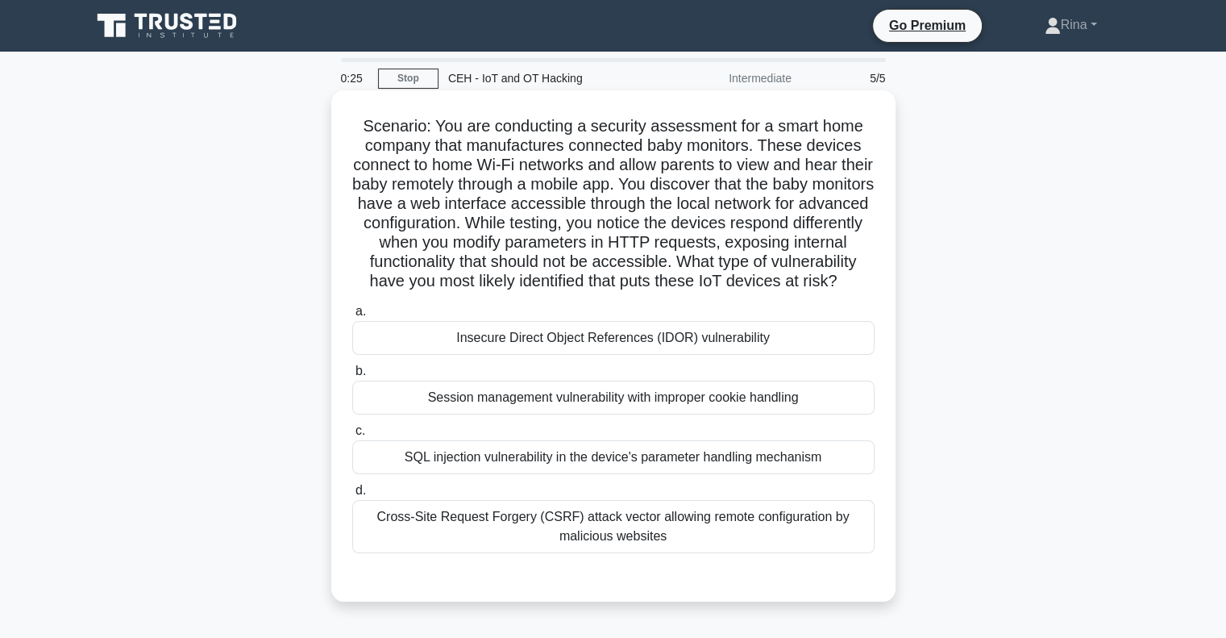
click at [789, 414] on div "Session management vulnerability with improper cookie handling" at bounding box center [613, 398] width 522 height 34
click at [352, 377] on input "b. Session management vulnerability with improper cookie handling" at bounding box center [352, 371] width 0 height 10
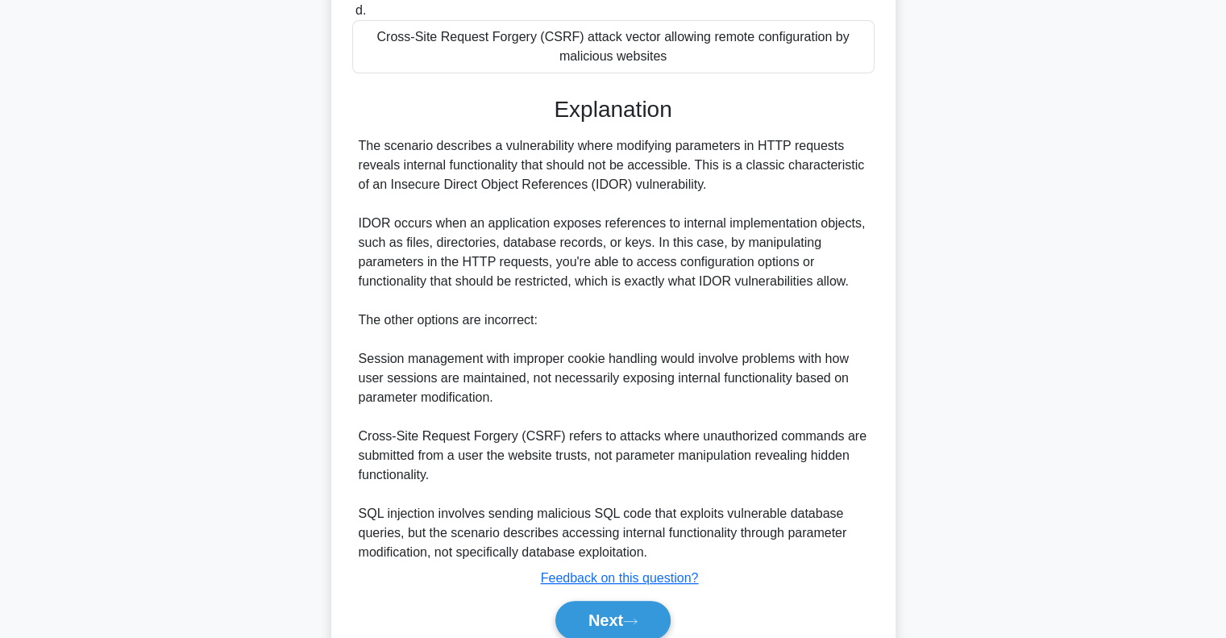
scroll to position [569, 0]
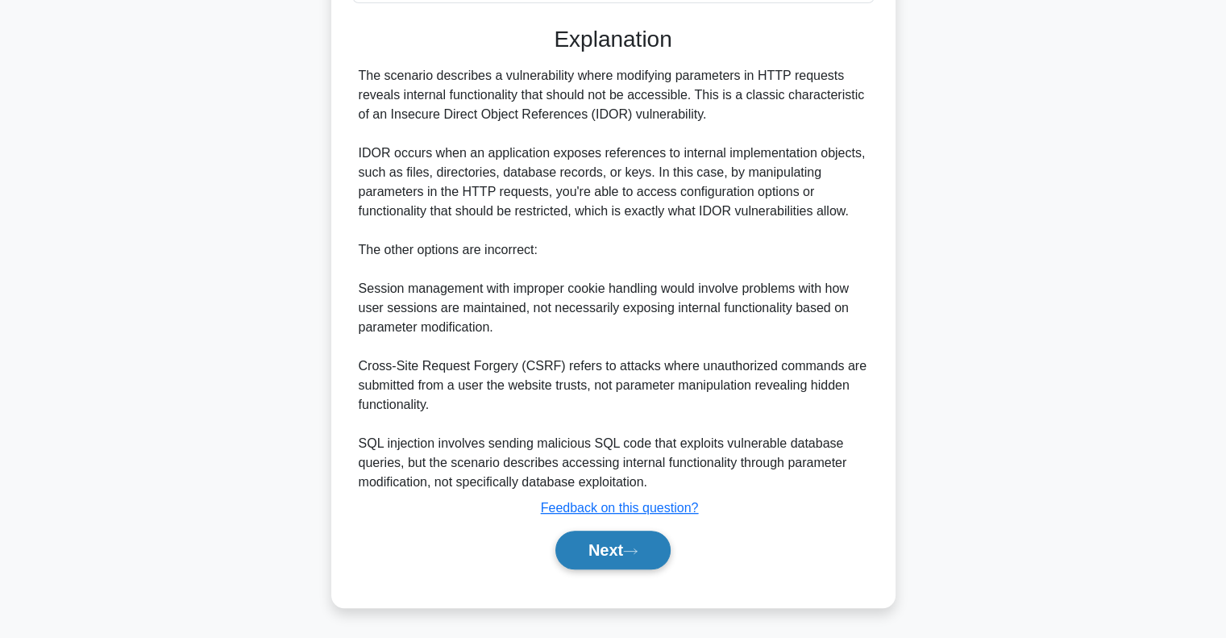
click at [629, 550] on button "Next" at bounding box center [613, 550] width 115 height 39
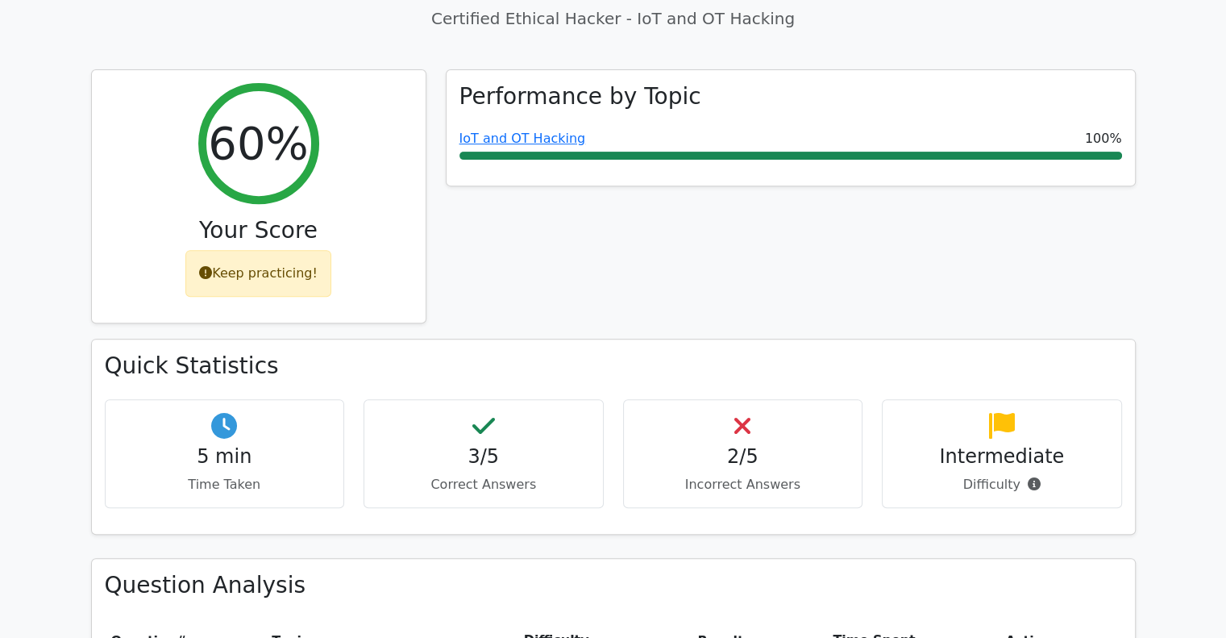
scroll to position [590, 0]
